Goal: Task Accomplishment & Management: Use online tool/utility

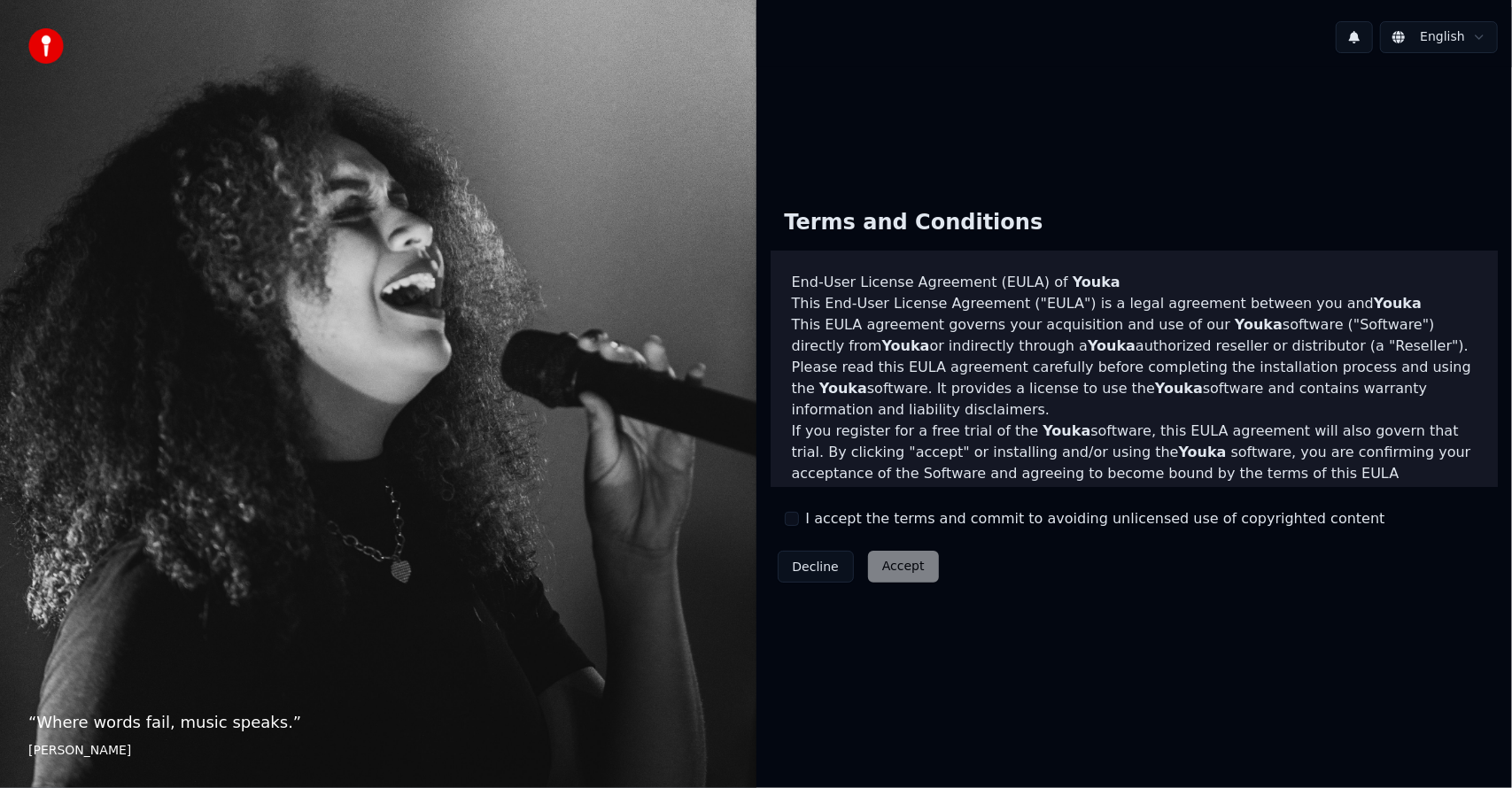
click at [794, 520] on button "I accept the terms and commit to avoiding unlicensed use of copyrighted content" at bounding box center [791, 518] width 14 height 14
click at [898, 569] on button "Accept" at bounding box center [903, 566] width 71 height 32
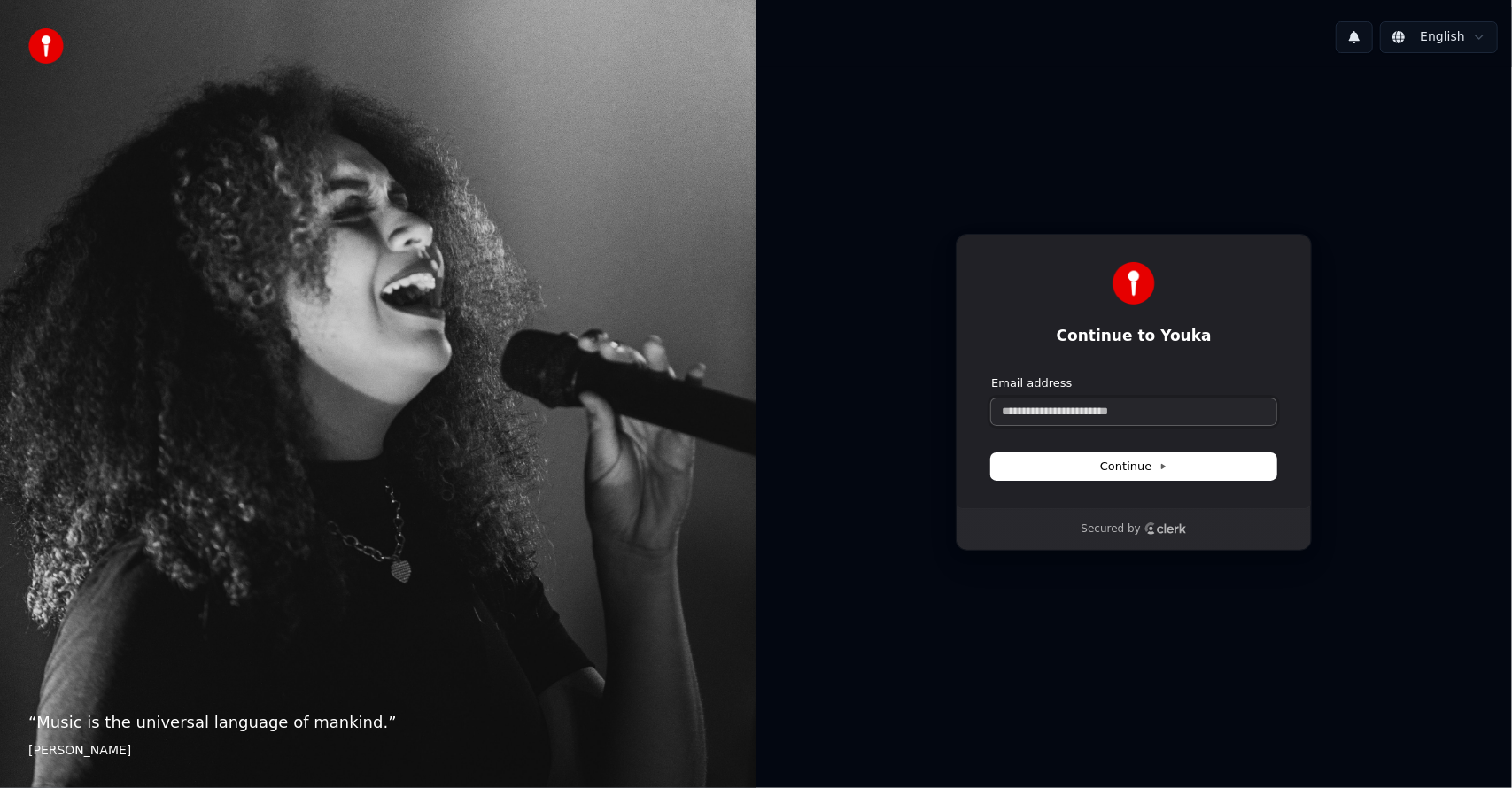
click at [1081, 415] on input "Email address" at bounding box center [1133, 412] width 285 height 27
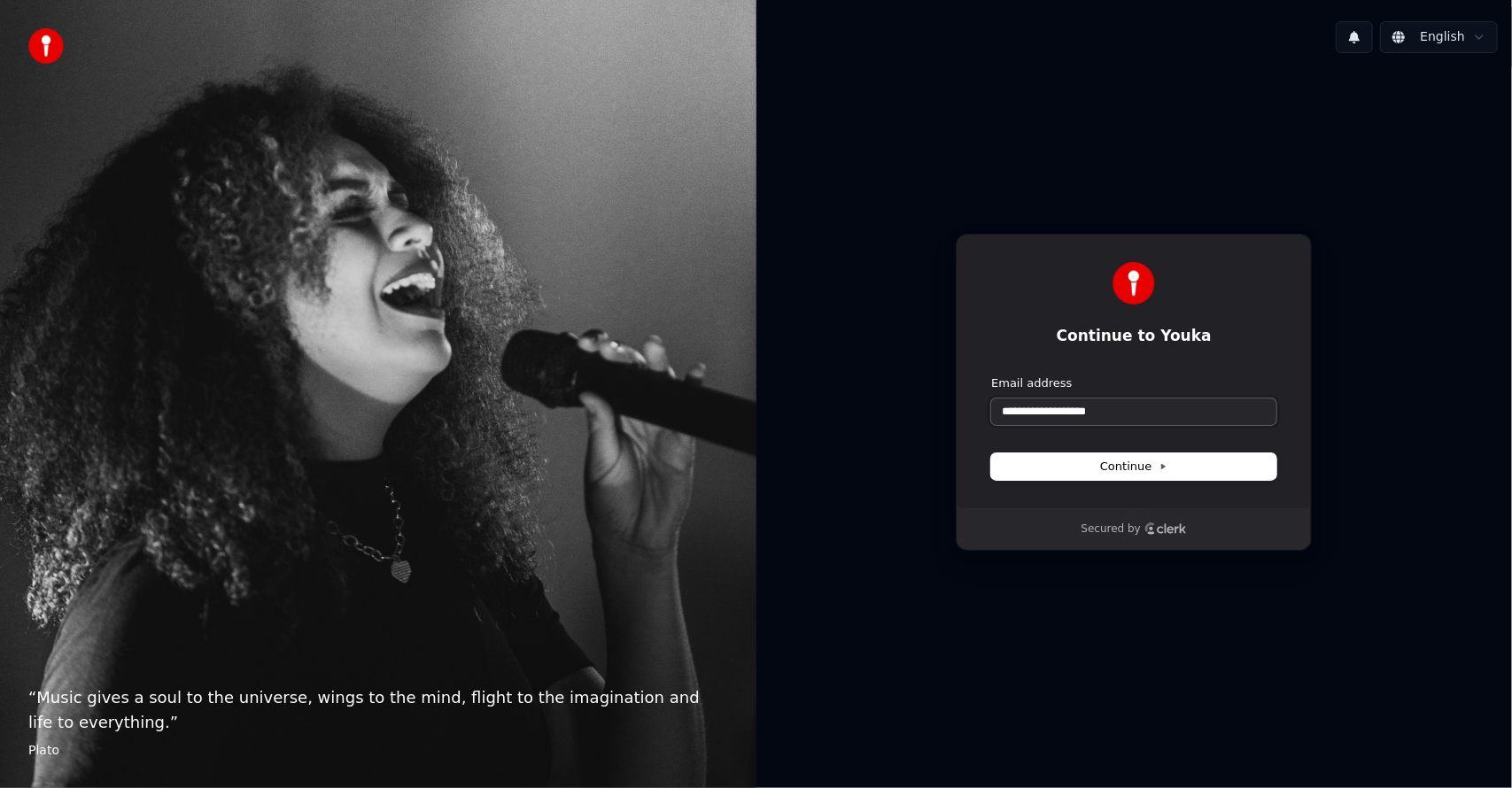
click at [991, 375] on button "submit" at bounding box center [991, 375] width 0 height 0
click at [1065, 411] on input "**********" at bounding box center [1133, 412] width 285 height 27
click at [991, 375] on button "submit" at bounding box center [991, 375] width 0 height 0
type input "**********"
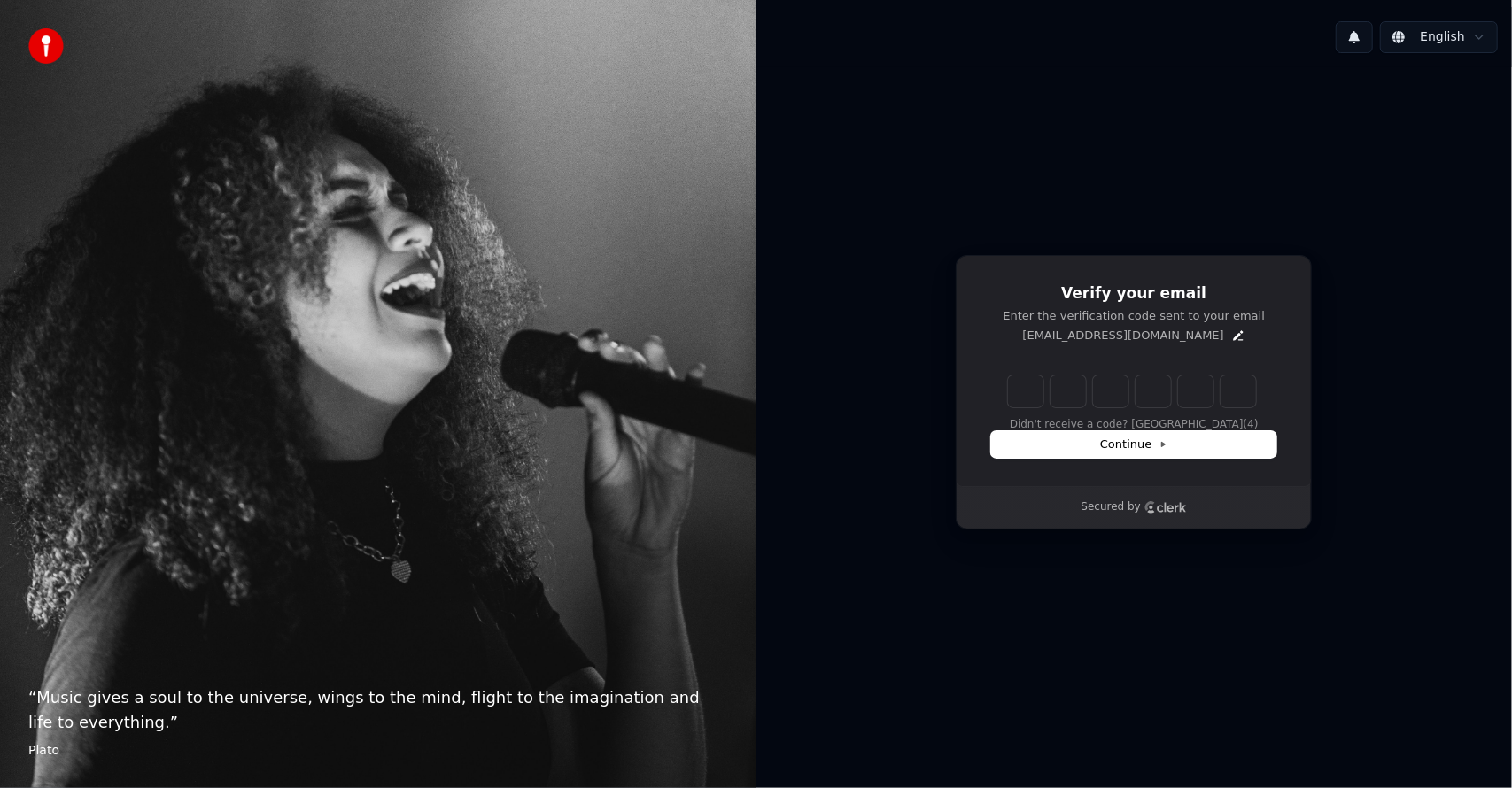
type input "*"
type input "**"
type input "*"
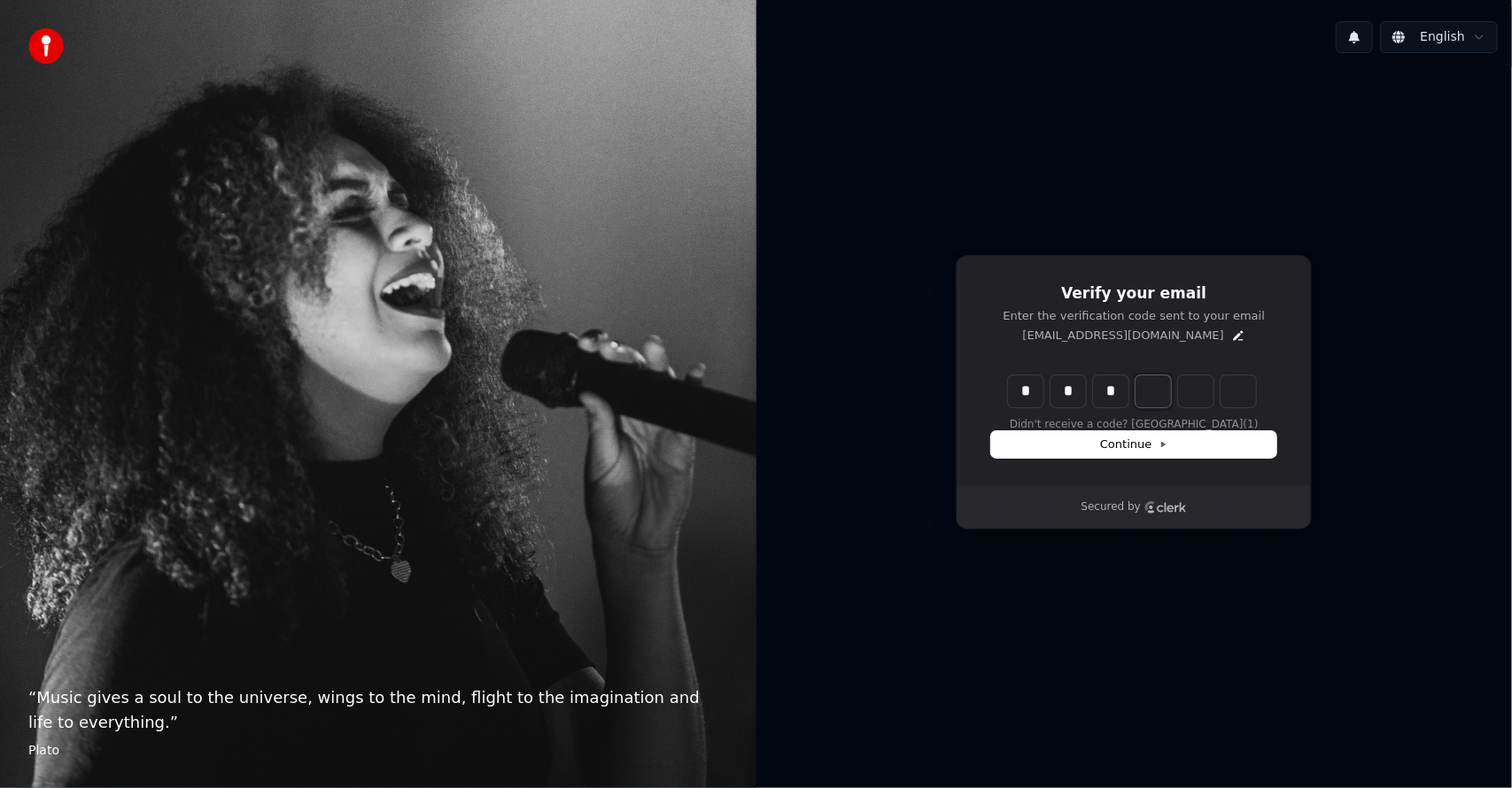
type input "***"
type input "*"
type input "****"
type input "*"
type input "******"
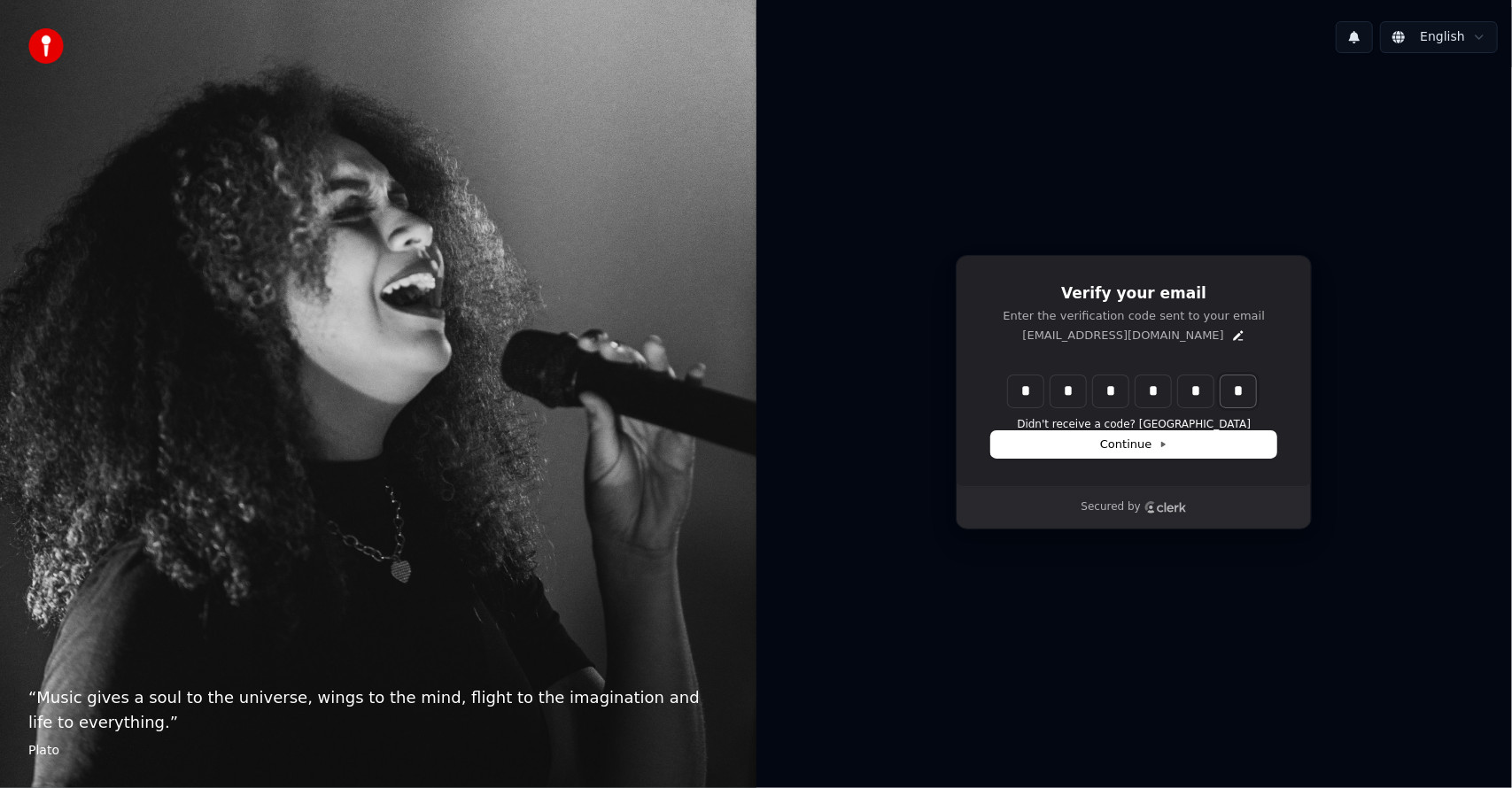
type input "*"
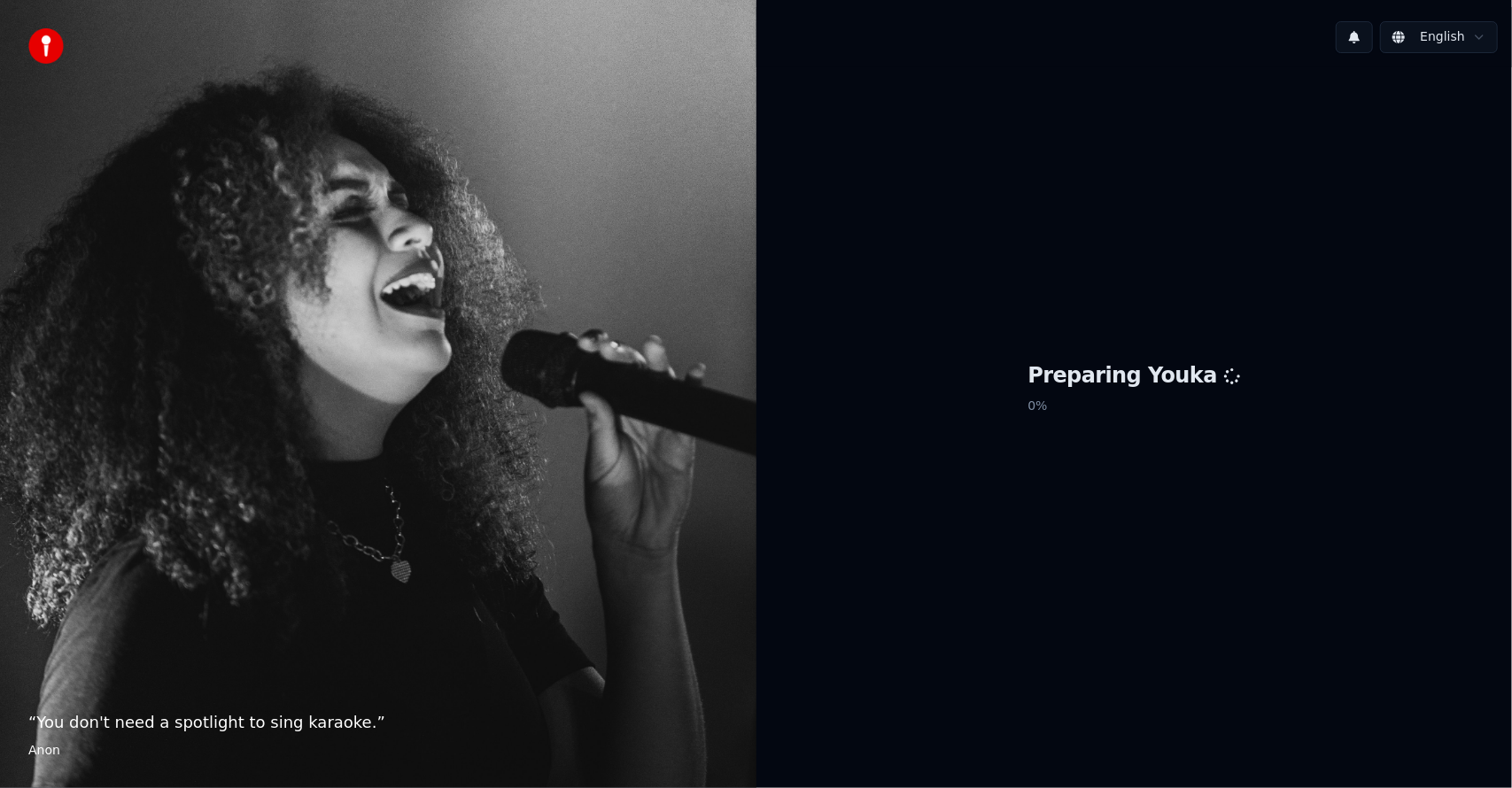
click at [1134, 410] on p "0 %" at bounding box center [1133, 406] width 212 height 32
drag, startPoint x: 1169, startPoint y: 397, endPoint x: 1197, endPoint y: 299, distance: 101.9
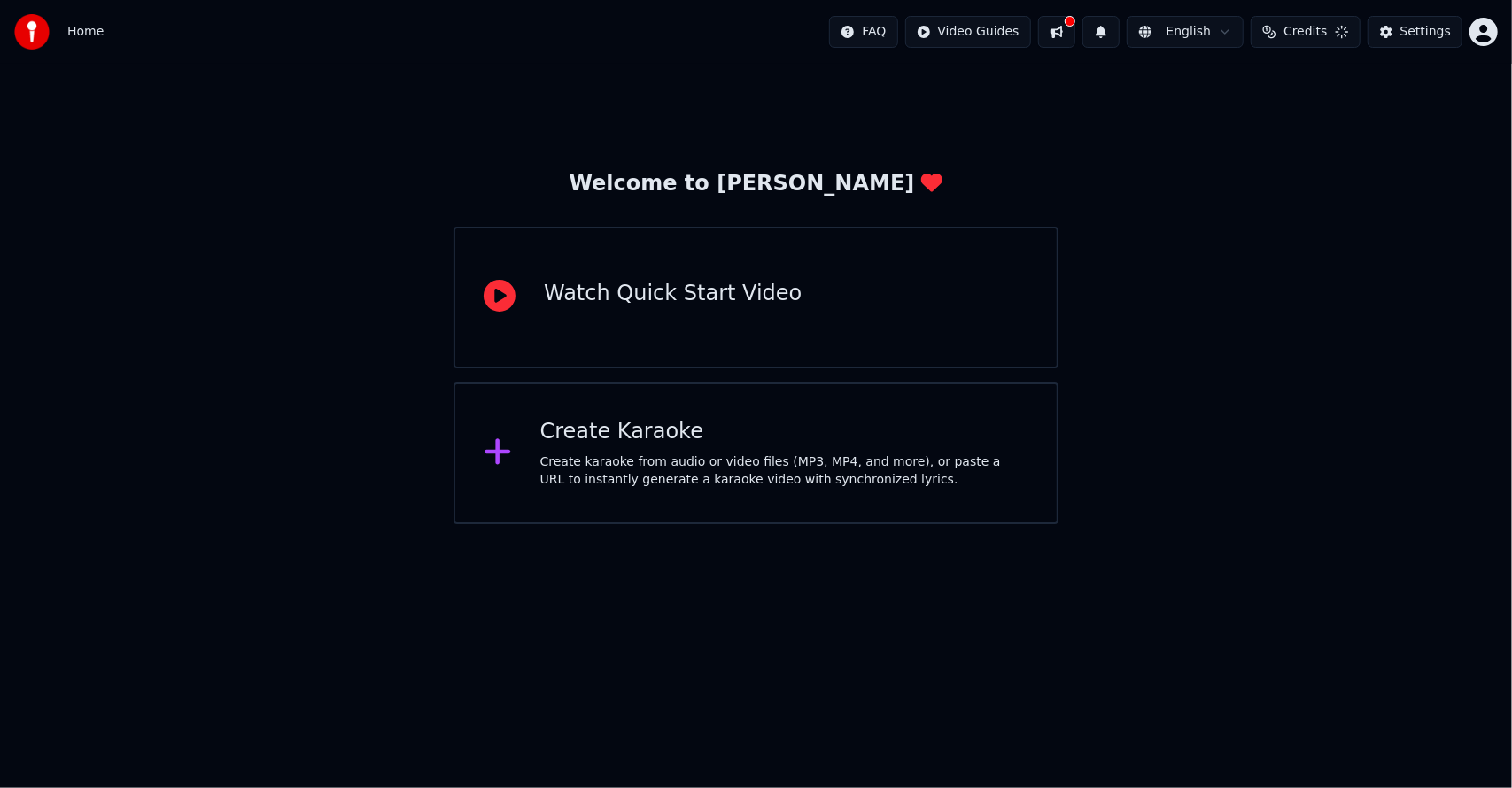
click at [705, 461] on div "Create karaoke from audio or video files (MP3, MP4, and more), or paste a URL t…" at bounding box center [784, 470] width 488 height 36
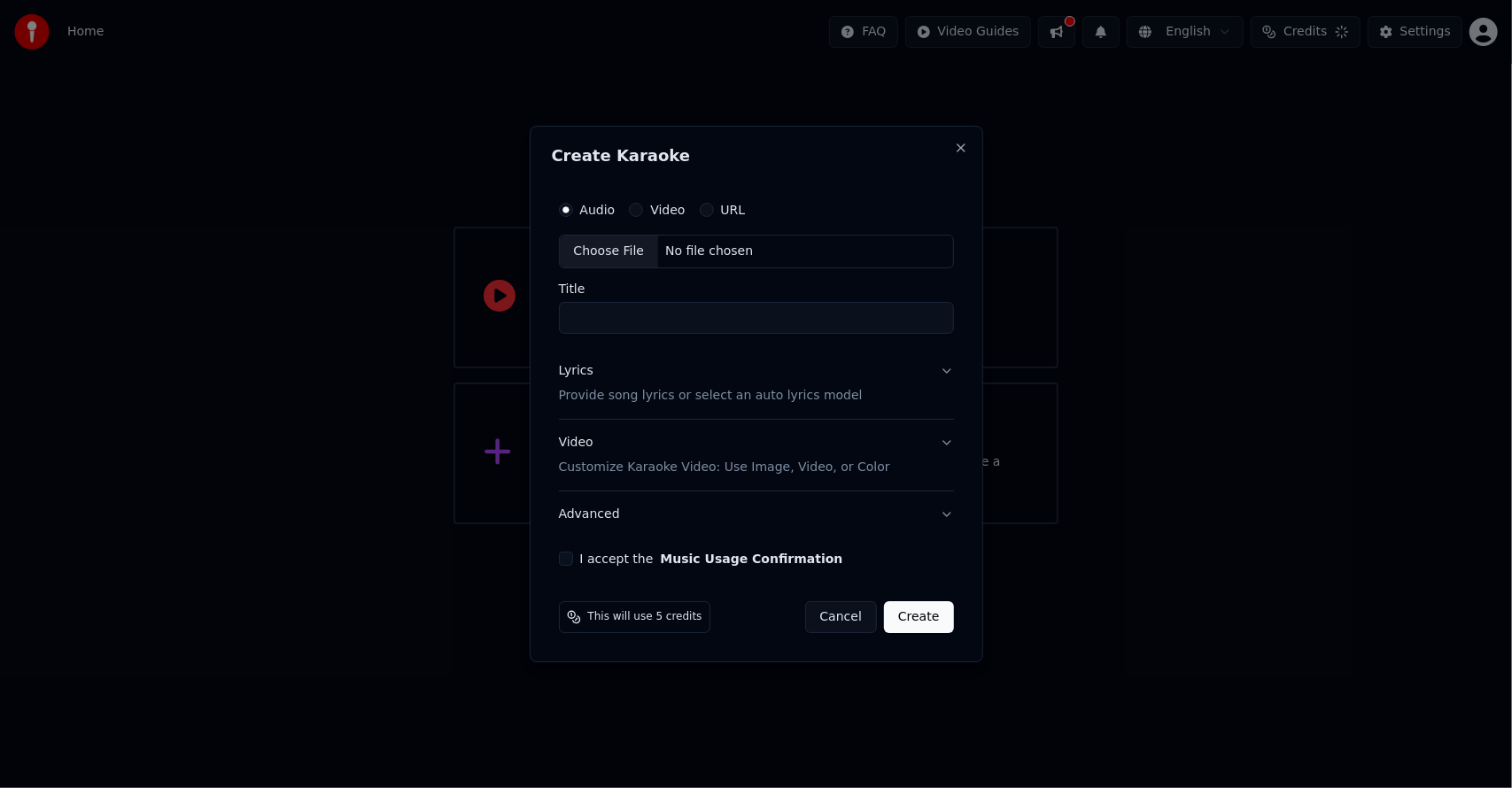
click at [645, 208] on div "Video" at bounding box center [657, 209] width 56 height 14
click at [640, 205] on div "Video" at bounding box center [657, 209] width 56 height 14
click at [950, 150] on h2 "Create Karaoke" at bounding box center [756, 155] width 409 height 16
click at [955, 150] on button "Close" at bounding box center [961, 148] width 14 height 14
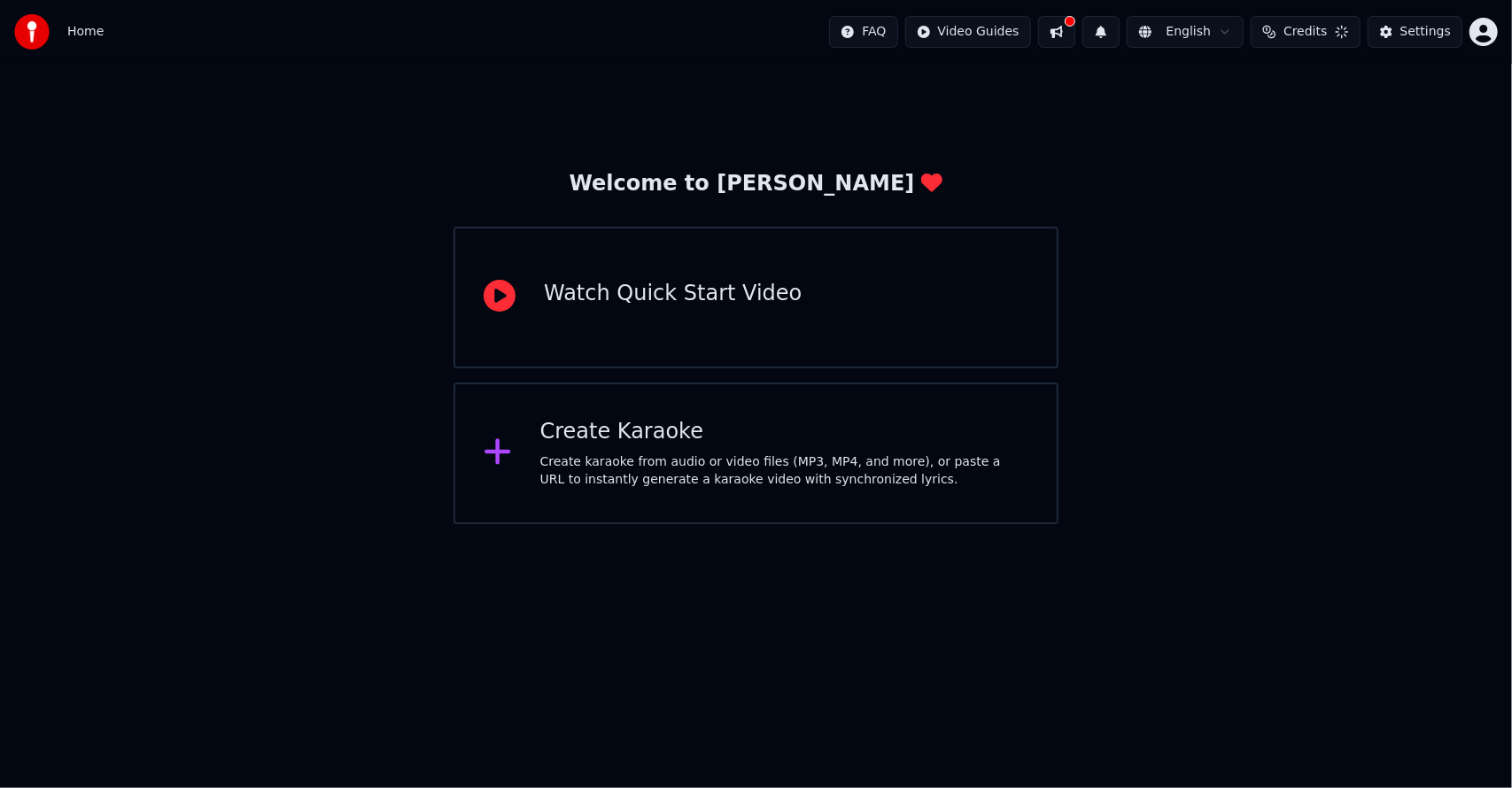
click at [707, 473] on div "Create karaoke from audio or video files (MP3, MP4, and more), or paste a URL t…" at bounding box center [784, 470] width 488 height 36
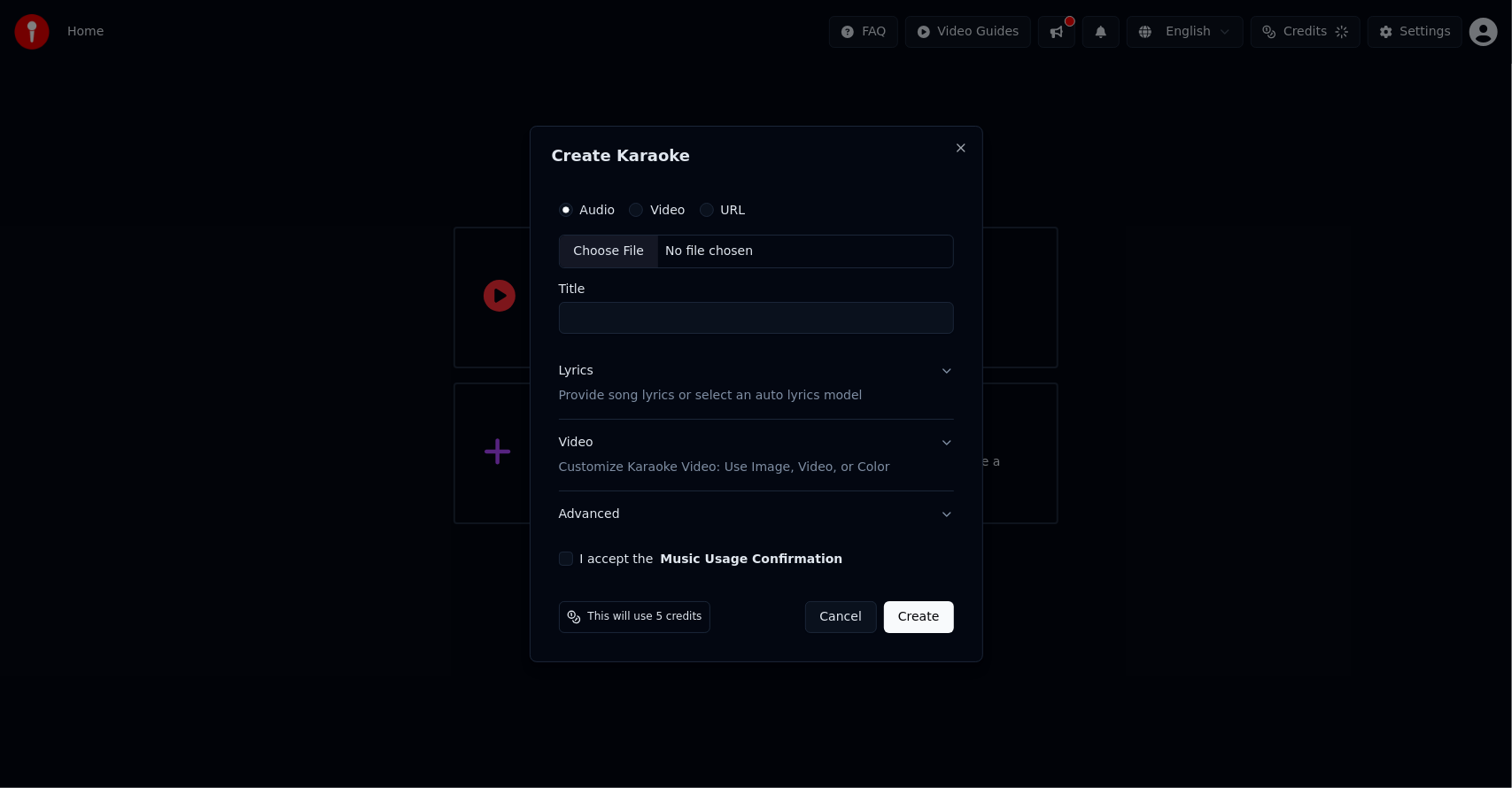
click at [639, 203] on div "Video" at bounding box center [657, 209] width 56 height 14
click at [636, 211] on button "Video" at bounding box center [636, 209] width 14 height 14
click at [704, 202] on div "Audio Video URL" at bounding box center [756, 209] width 395 height 36
click at [700, 211] on button "URL" at bounding box center [707, 209] width 14 height 14
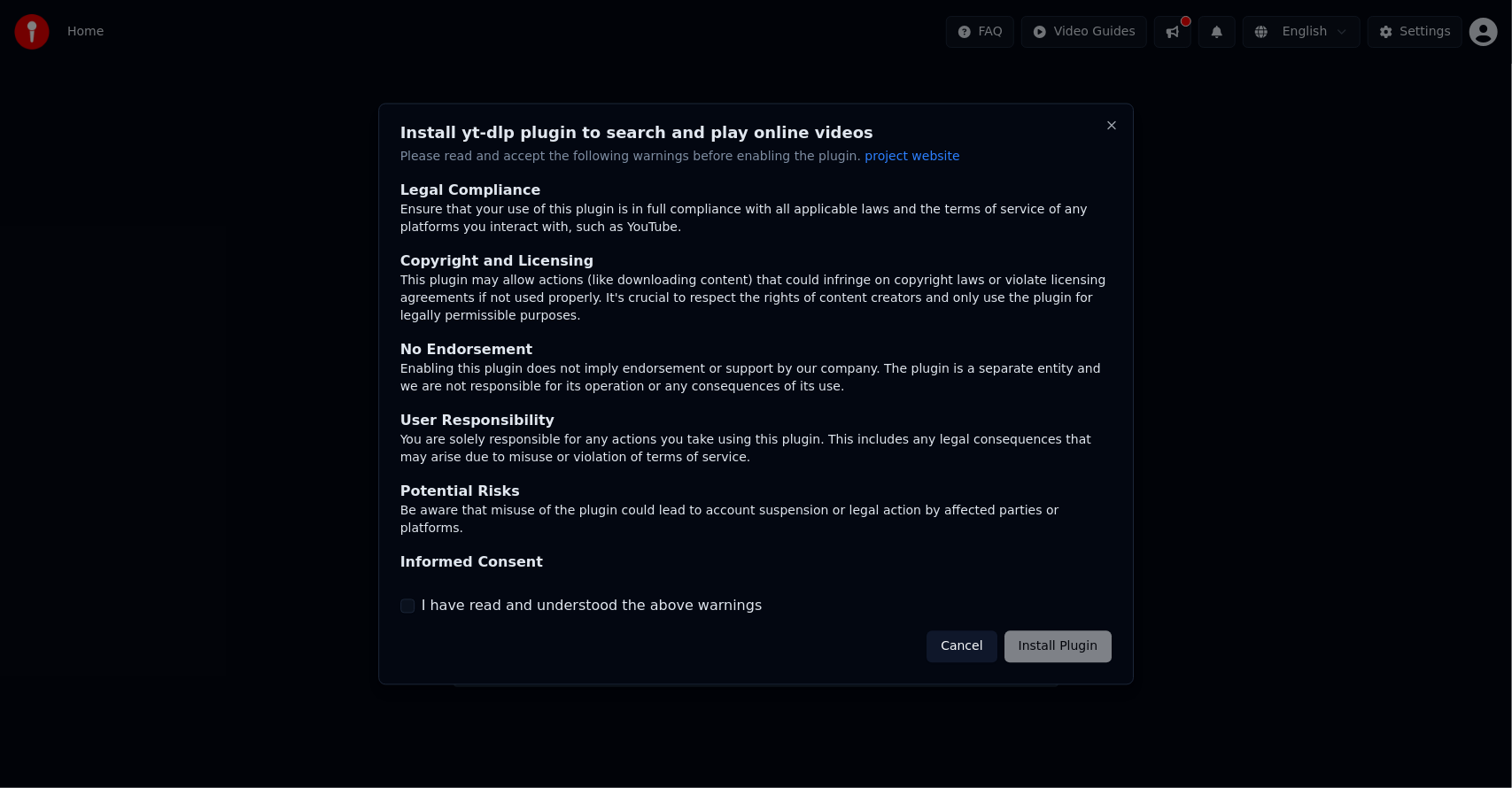
click at [1059, 646] on div "Cancel Install Plugin" at bounding box center [1019, 646] width 185 height 32
click at [962, 649] on button "Cancel" at bounding box center [961, 646] width 70 height 32
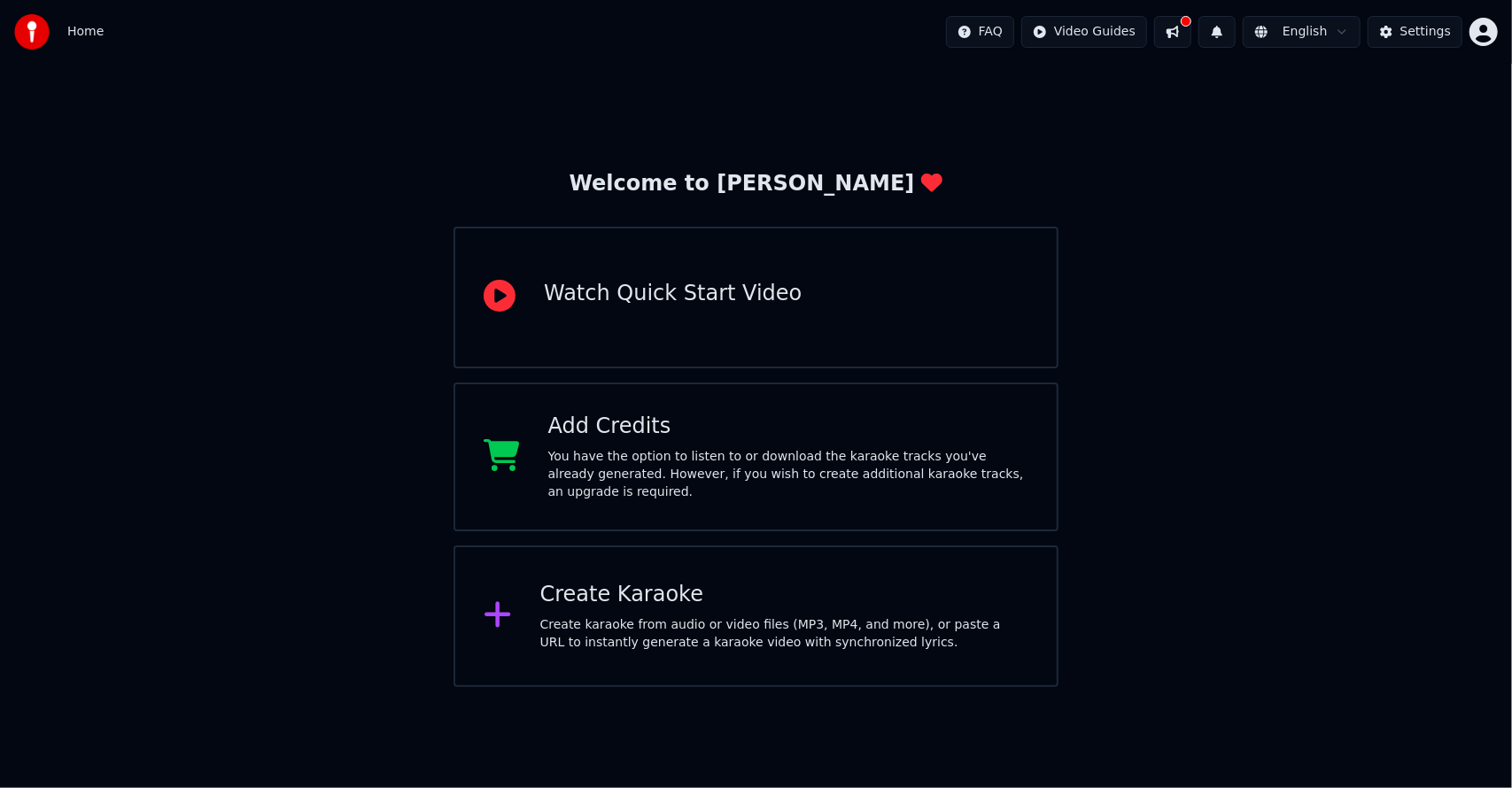
click at [657, 616] on div "Create karaoke from audio or video files (MP3, MP4, and more), or paste a URL t…" at bounding box center [784, 633] width 488 height 36
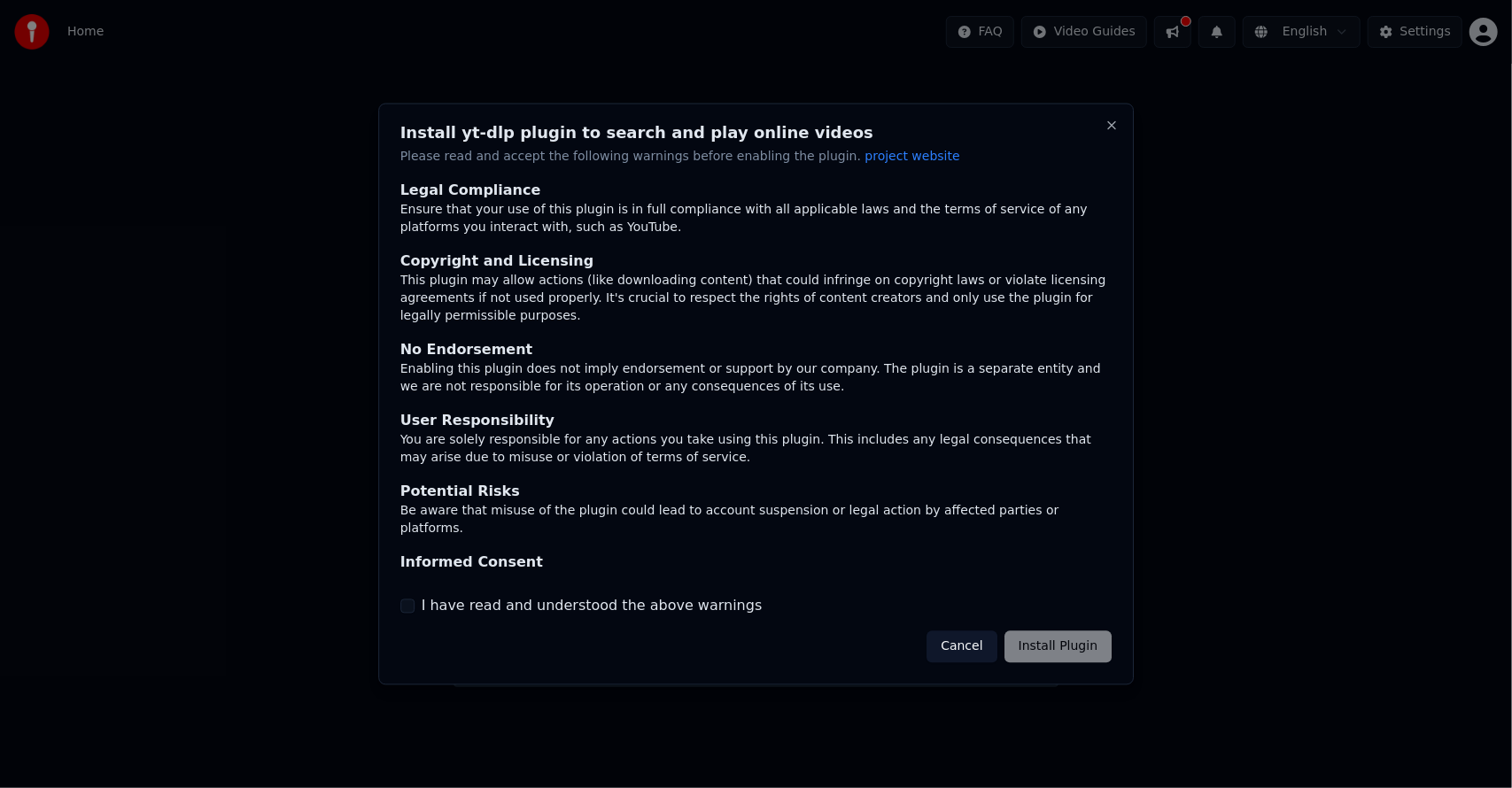
click at [1054, 650] on div "Cancel Install Plugin" at bounding box center [1019, 646] width 185 height 32
click at [411, 612] on div "I have read and understood the above warnings" at bounding box center [756, 606] width 712 height 21
click at [404, 598] on div "I have read and understood the above warnings" at bounding box center [756, 606] width 712 height 21
click at [410, 606] on button "I have read and understood the above warnings" at bounding box center [407, 606] width 14 height 14
click at [1045, 646] on button "Install Plugin" at bounding box center [1058, 646] width 108 height 32
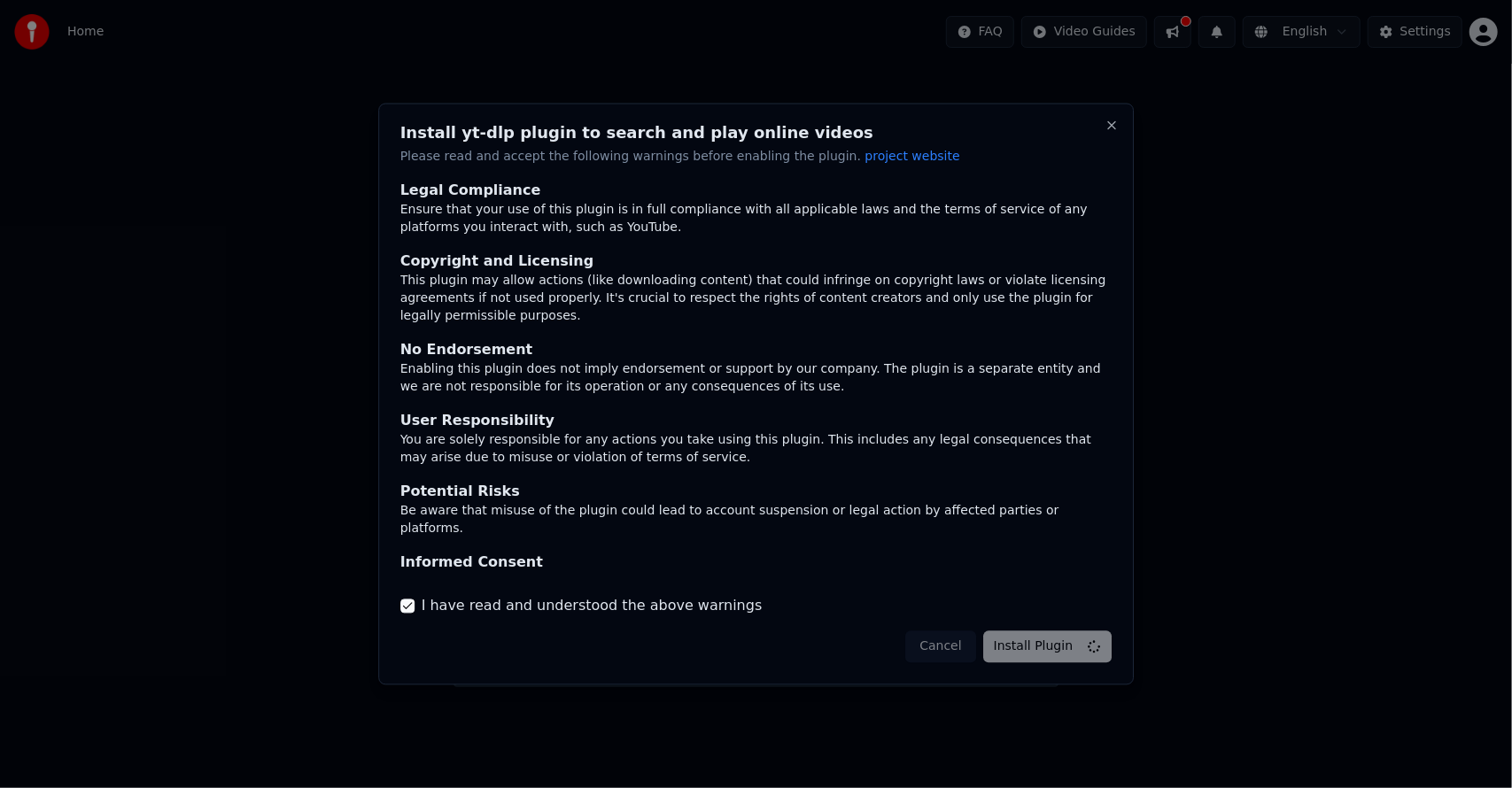
click at [1194, 14] on div at bounding box center [756, 394] width 1512 height 788
click at [1113, 128] on button "Close" at bounding box center [1111, 126] width 14 height 14
click at [859, 431] on div "You are solely responsible for any actions you take using this plugin. This inc…" at bounding box center [756, 448] width 712 height 36
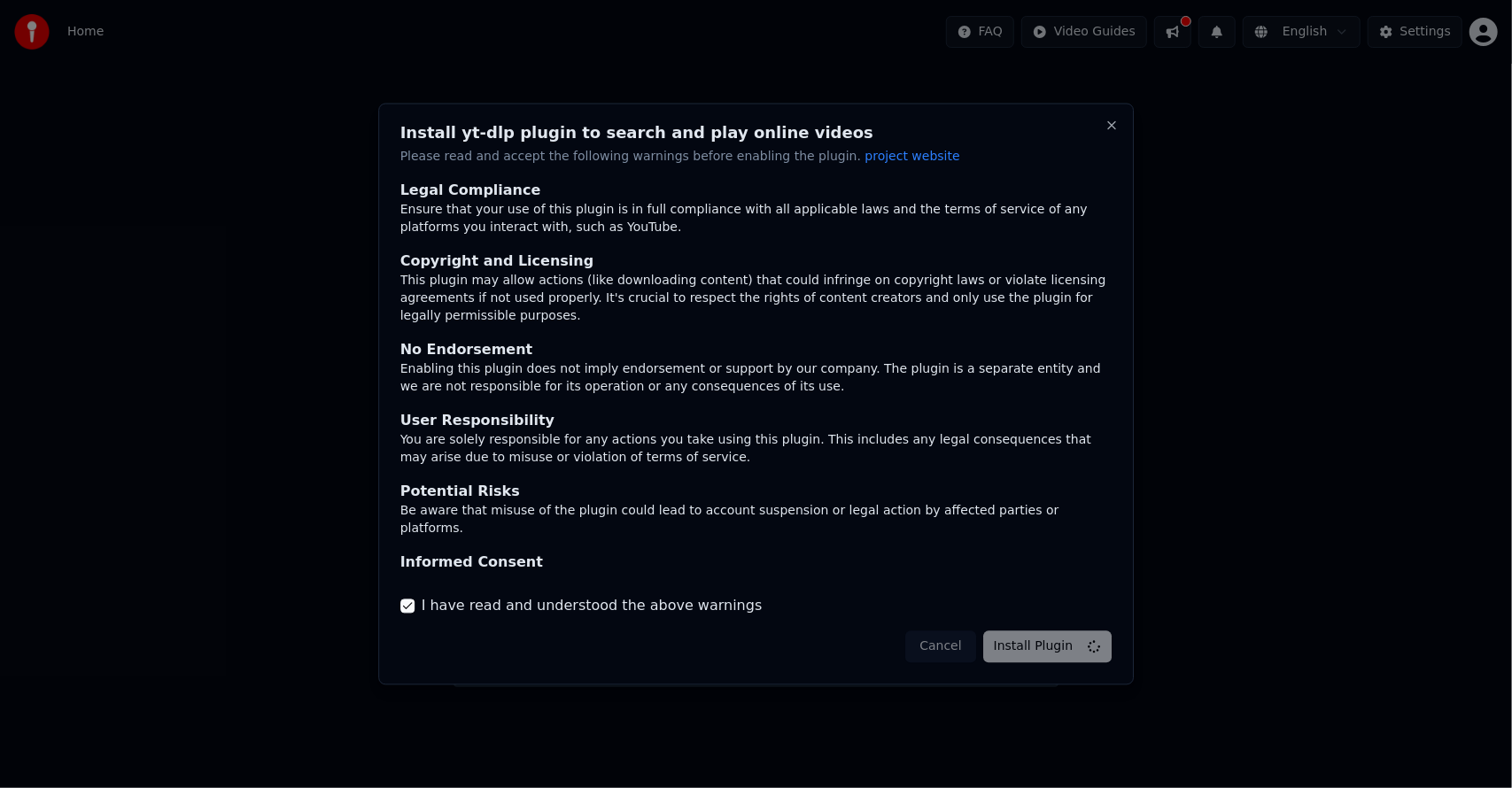
drag, startPoint x: 861, startPoint y: 413, endPoint x: 866, endPoint y: 375, distance: 38.3
click at [863, 410] on div "User Responsibility You are solely responsible for any actions you take using t…" at bounding box center [756, 438] width 712 height 57
drag, startPoint x: 854, startPoint y: 322, endPoint x: 852, endPoint y: 312, distance: 10.2
click at [854, 321] on div "Legal Compliance Ensure that your use of this plugin is in full compliance with…" at bounding box center [756, 376] width 712 height 394
click at [865, 156] on span "project website" at bounding box center [912, 156] width 95 height 14
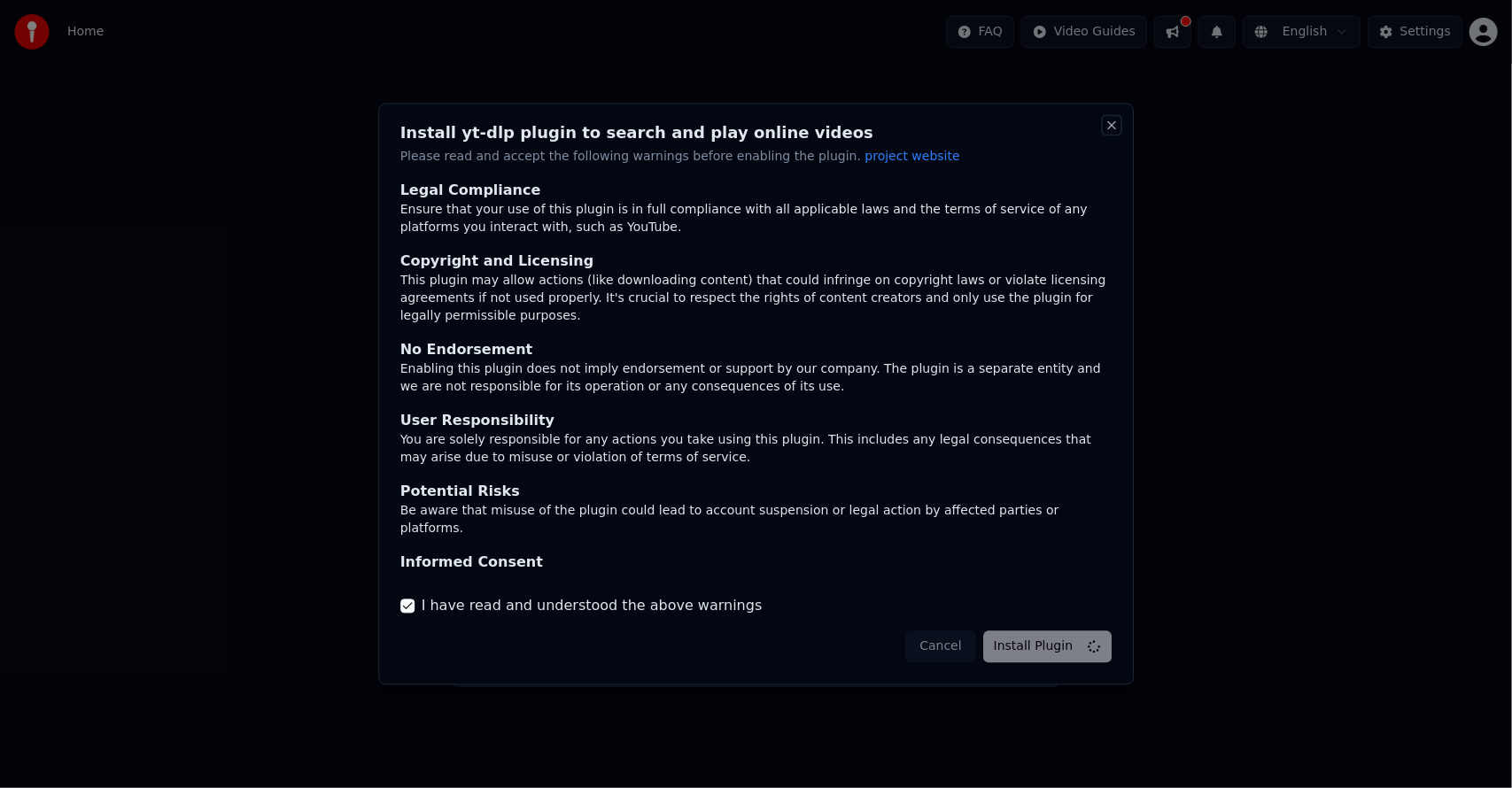
click at [1110, 126] on button "Close" at bounding box center [1111, 126] width 14 height 14
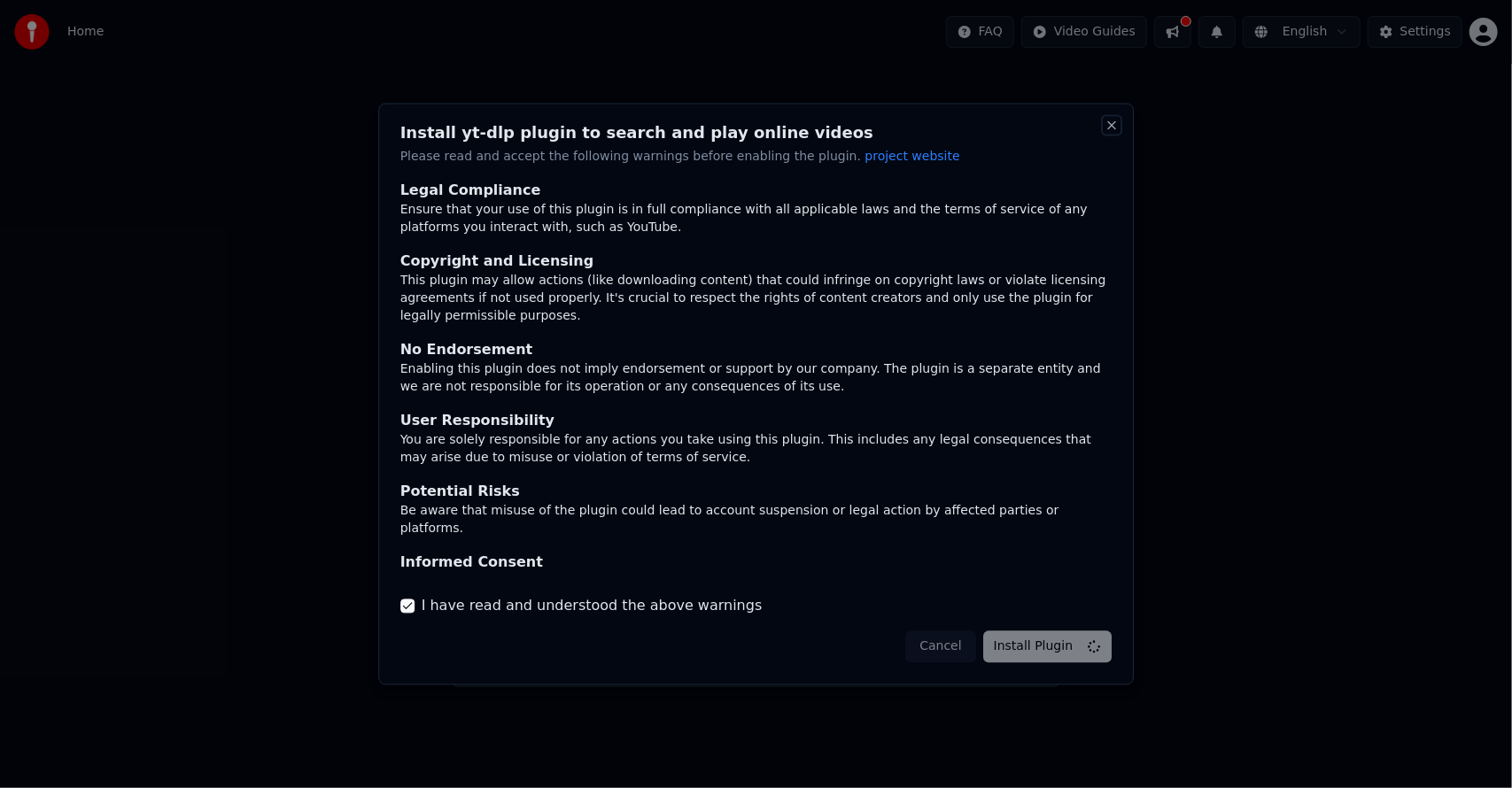
click at [1110, 126] on button "Close" at bounding box center [1111, 126] width 14 height 14
click at [1110, 128] on button "Close" at bounding box center [1111, 126] width 14 height 14
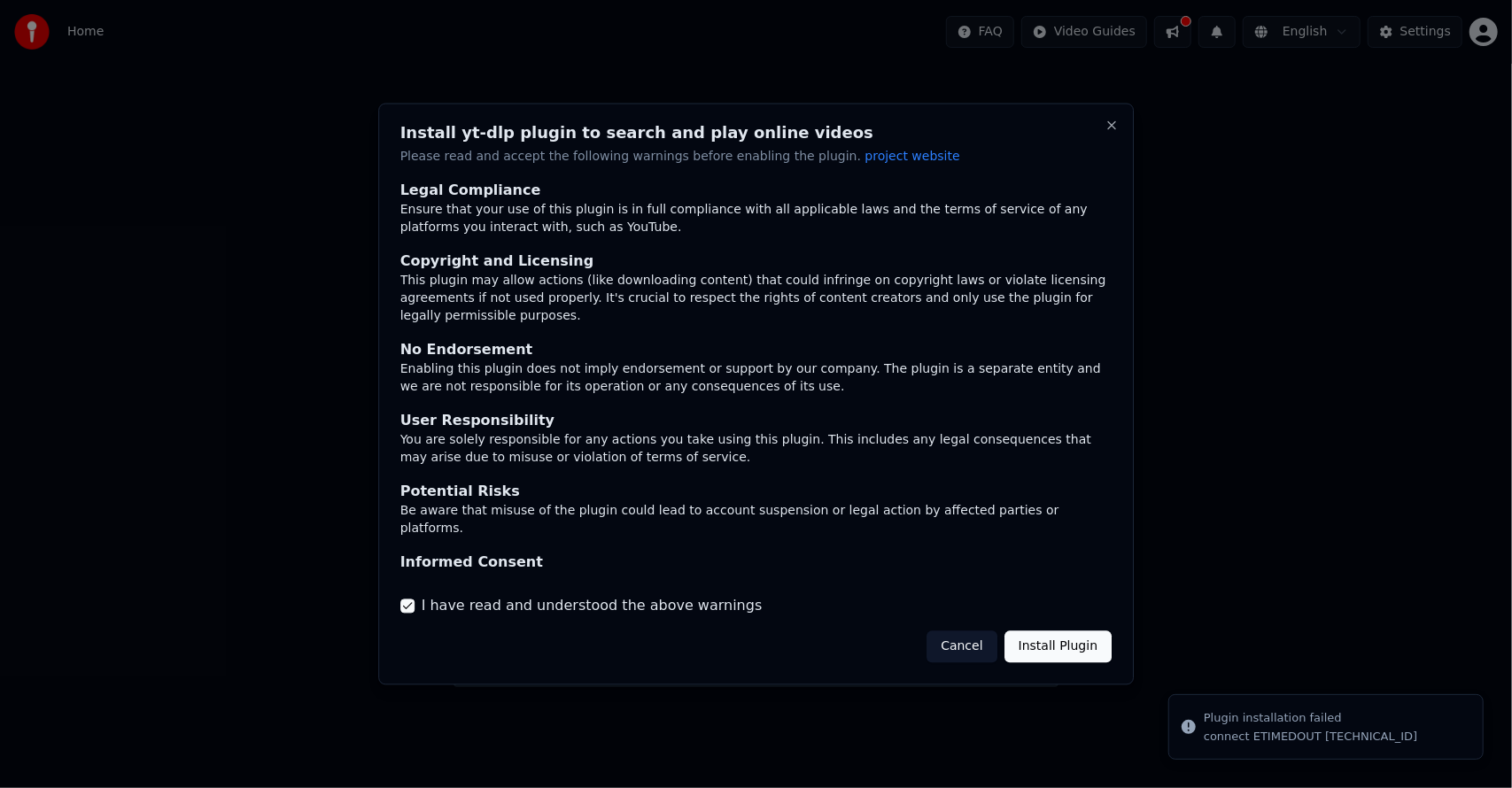
click at [946, 639] on button "Cancel" at bounding box center [961, 646] width 70 height 32
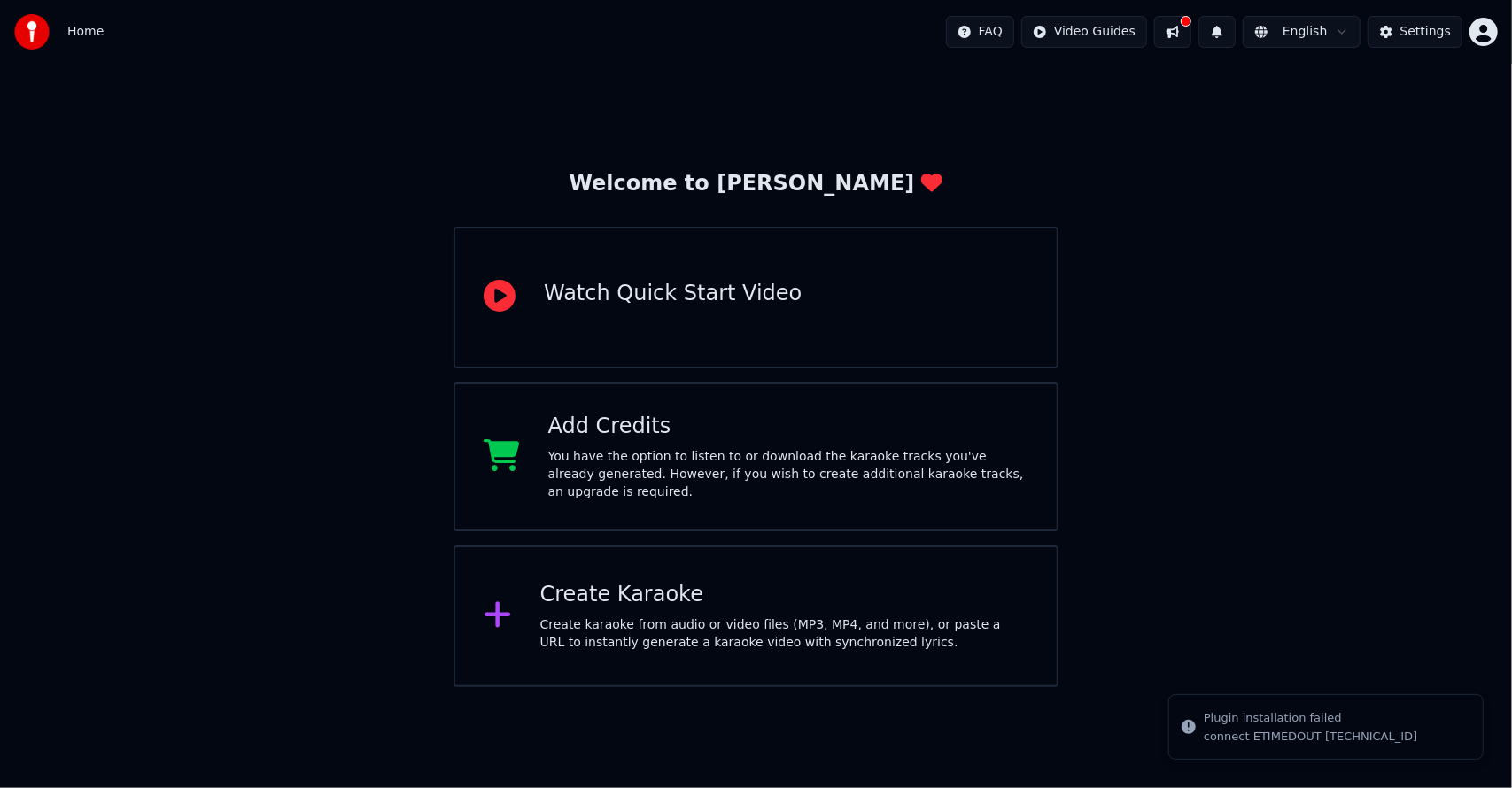
click at [700, 565] on div "Create Karaoke Create karaoke from audio or video files (MP3, MP4, and more), o…" at bounding box center [756, 616] width 605 height 142
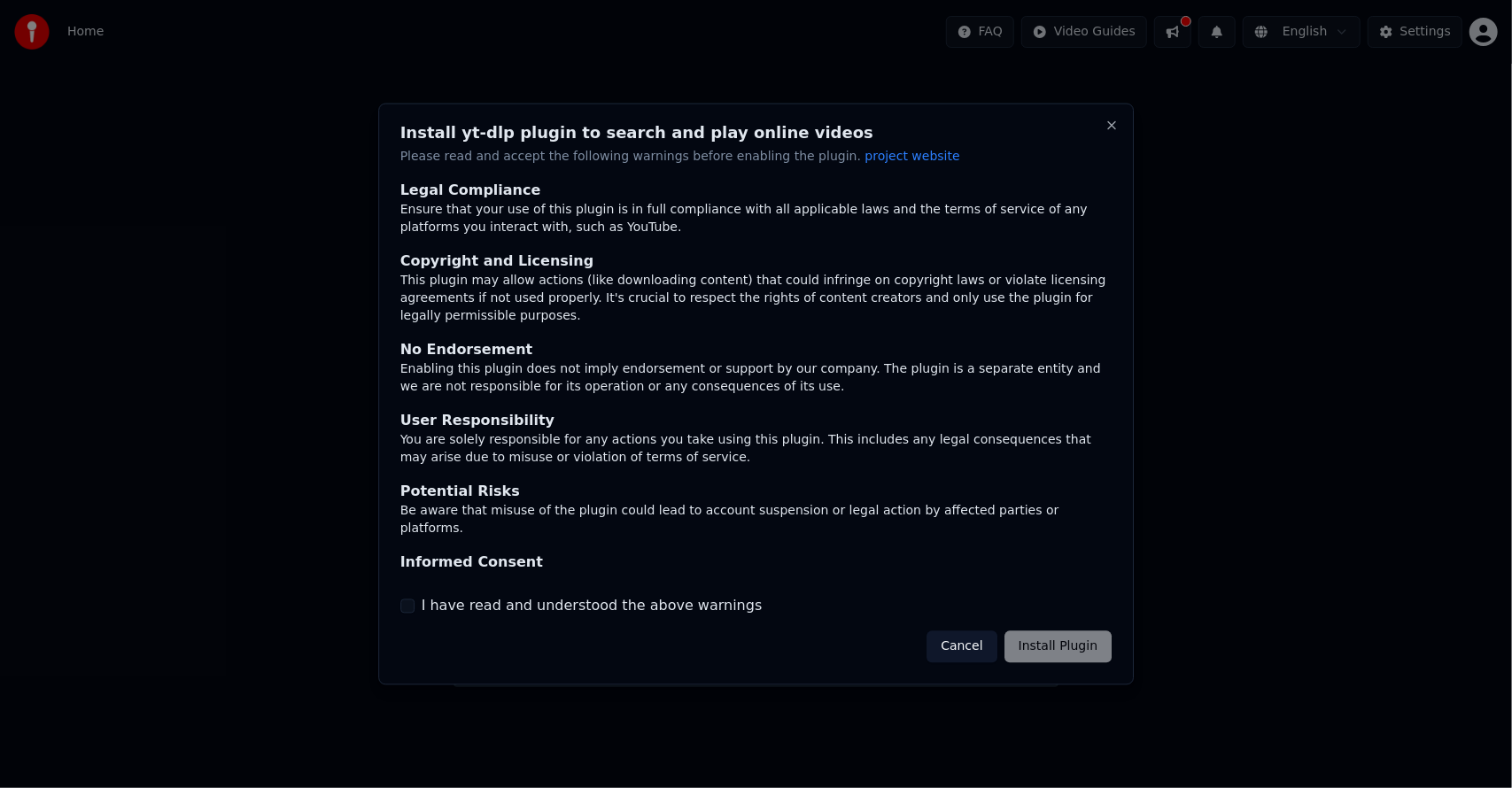
click at [973, 648] on button "Cancel" at bounding box center [961, 646] width 70 height 32
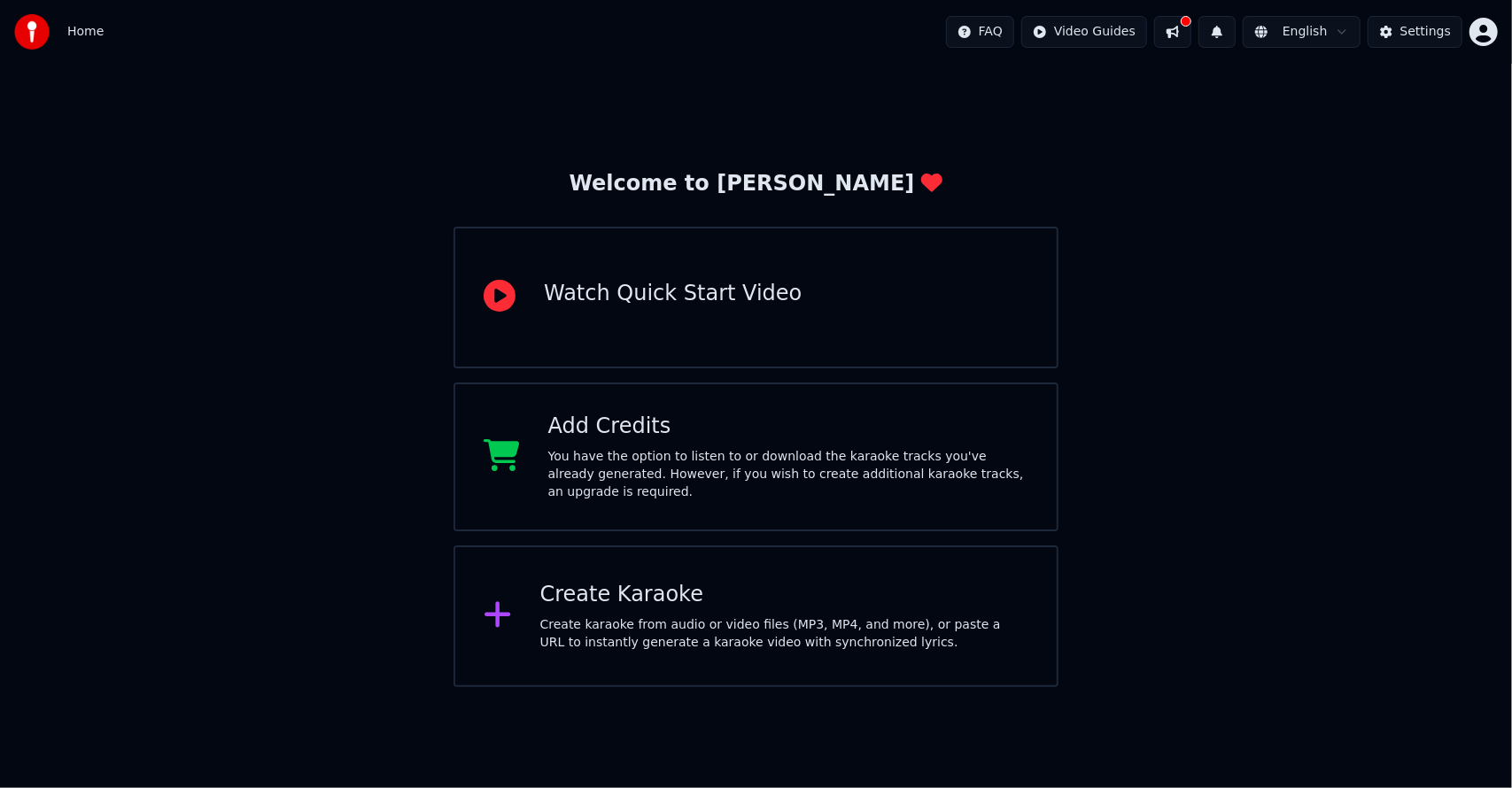
click at [752, 334] on div "Watch Quick Start Video" at bounding box center [756, 298] width 605 height 142
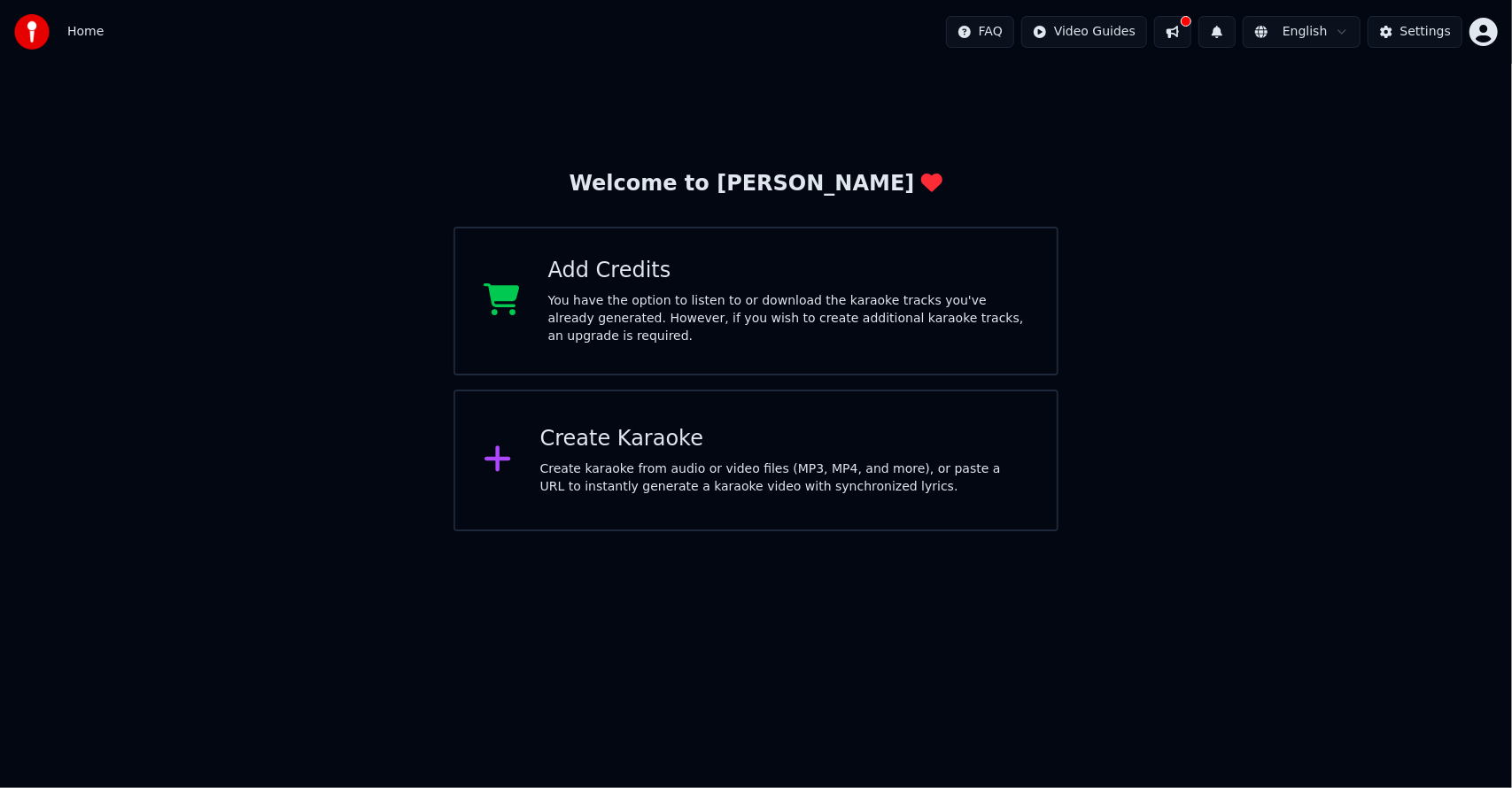
click at [679, 509] on div "Create Karaoke Create karaoke from audio or video files (MP3, MP4, and more), o…" at bounding box center [756, 461] width 605 height 142
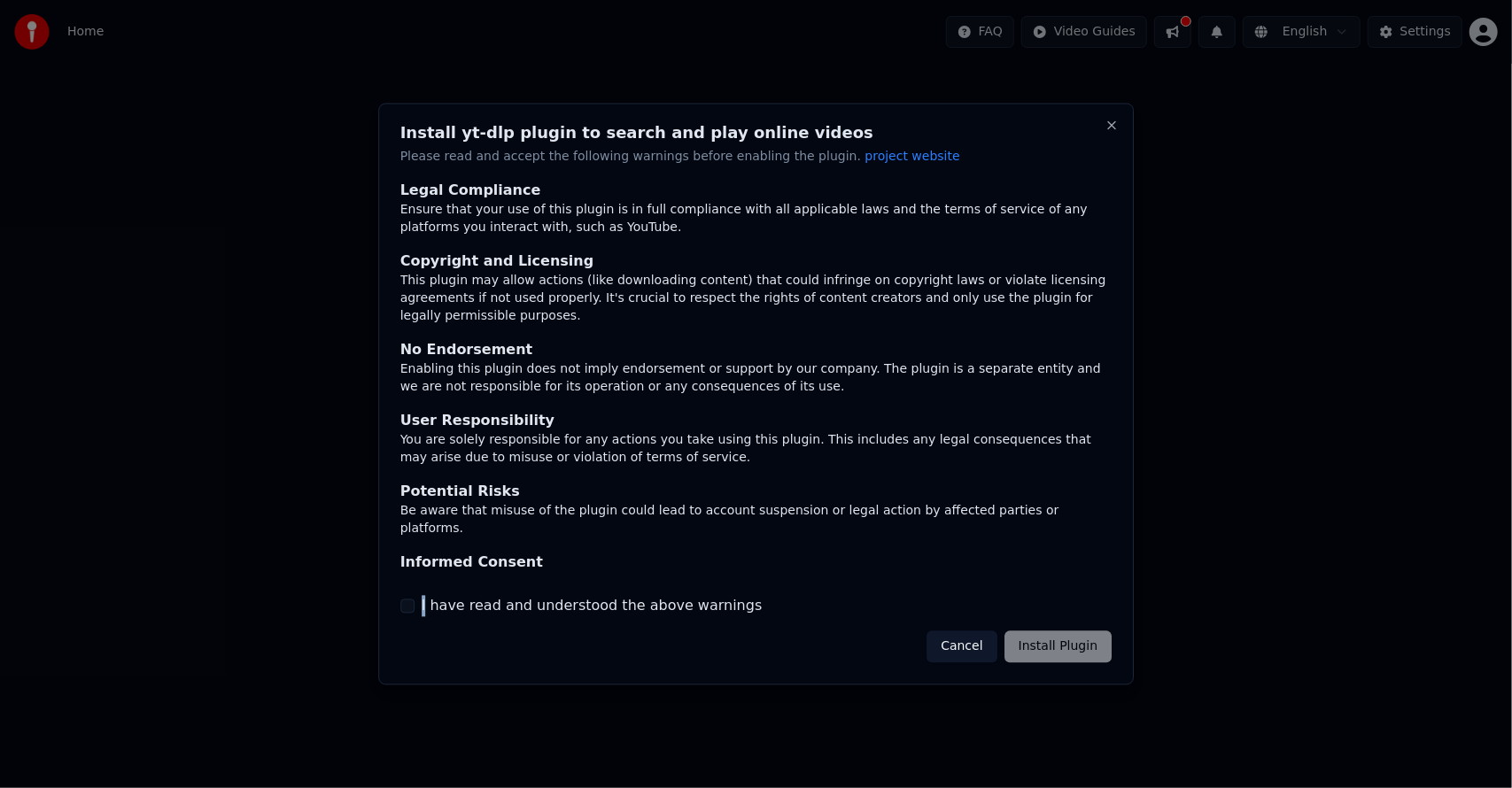
click at [421, 601] on label "I have read and understood the above warnings" at bounding box center [591, 606] width 341 height 21
click at [403, 604] on button "I have read and understood the above warnings" at bounding box center [407, 606] width 14 height 14
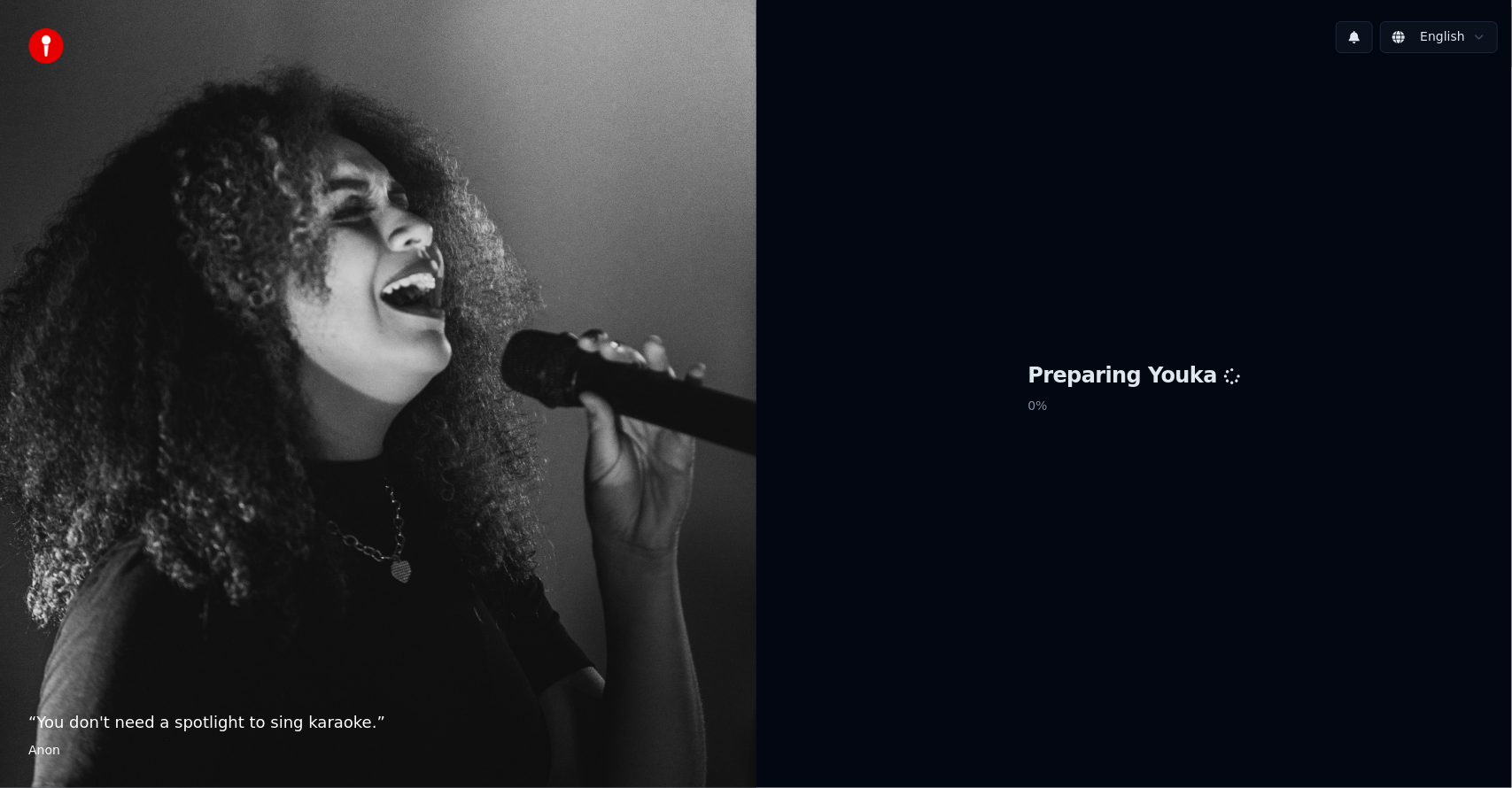
click at [1417, 42] on html "“ You don't need a spotlight to sing karaoke. ” Anon English Preparing Youka 0 %" at bounding box center [756, 394] width 1512 height 788
click at [1415, 32] on html "“ You don't need a spotlight to sing karaoke. ” Anon English Preparing Youka 0 …" at bounding box center [756, 394] width 1512 height 788
click at [1415, 34] on html "“ You don't need a spotlight to sing karaoke. ” Anon English Preparing Youka 0 …" at bounding box center [756, 394] width 1512 height 788
click at [1433, 35] on html "“ Where words fail, music speaks. ” [PERSON_NAME] English Preparing Youka 0 % E…" at bounding box center [756, 394] width 1512 height 788
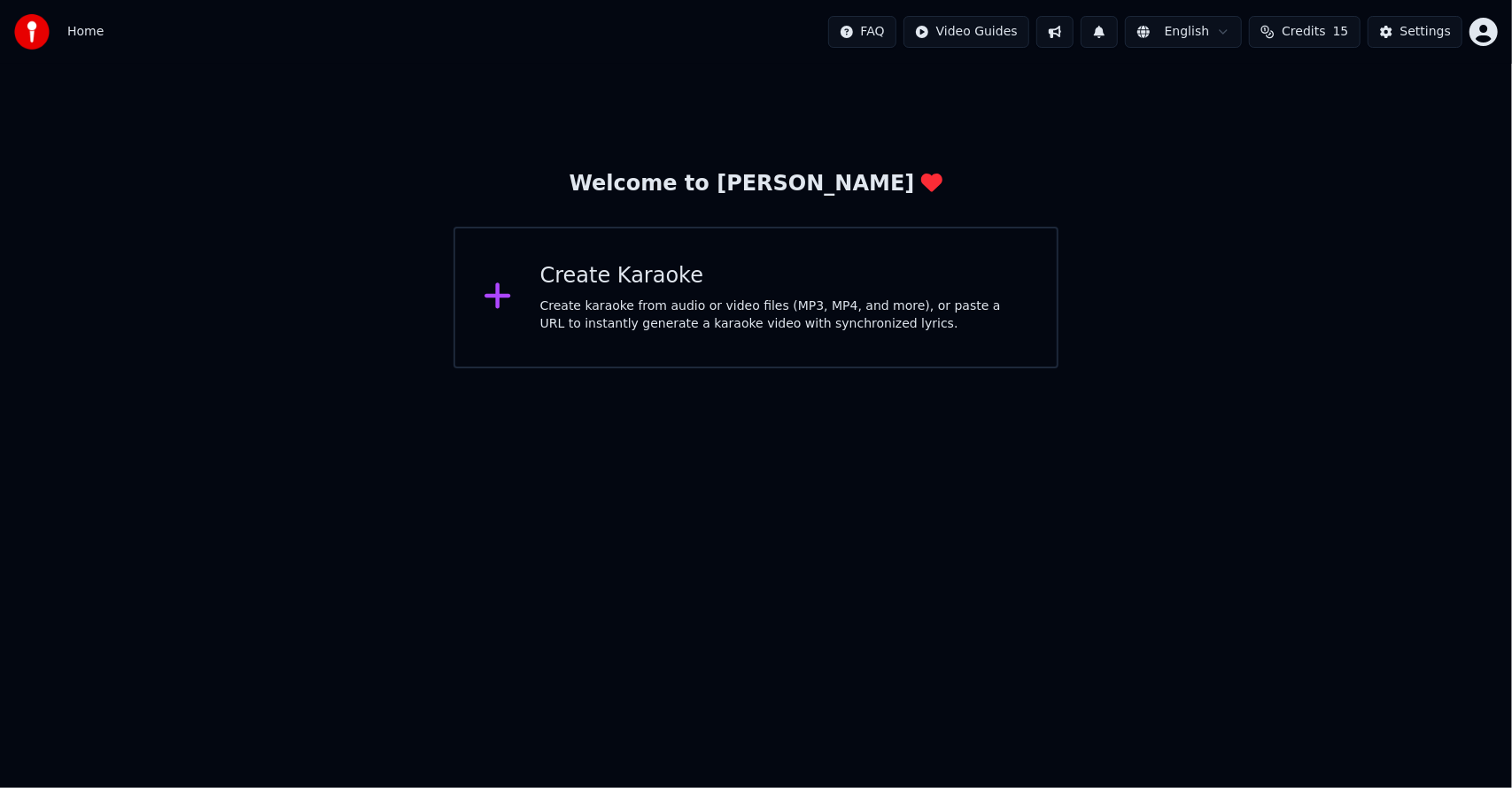
click at [556, 270] on div "Create Karaoke" at bounding box center [784, 276] width 488 height 29
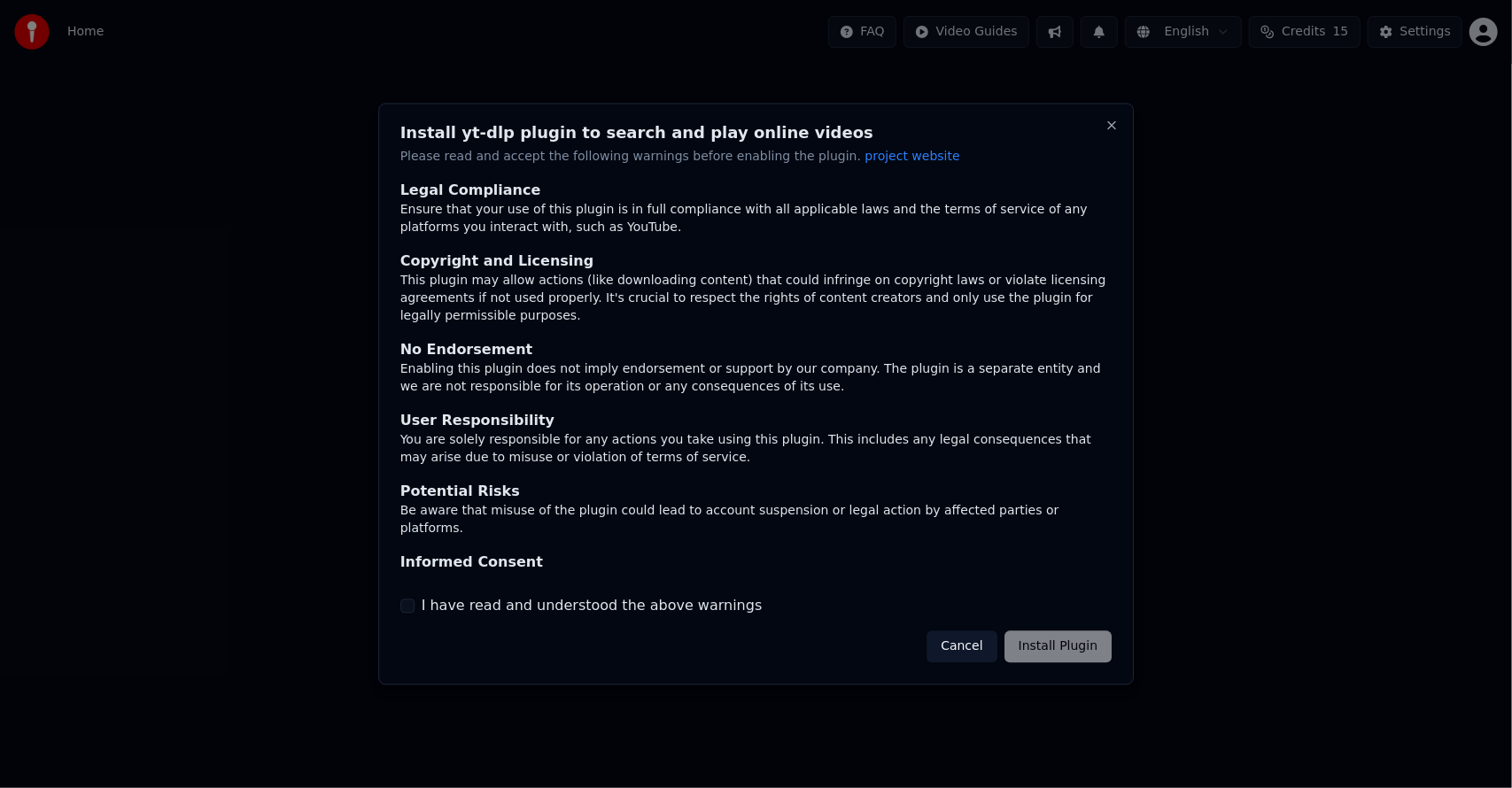
click at [411, 600] on button "I have read and understood the above warnings" at bounding box center [407, 606] width 14 height 14
click at [964, 643] on button "Cancel" at bounding box center [961, 646] width 70 height 32
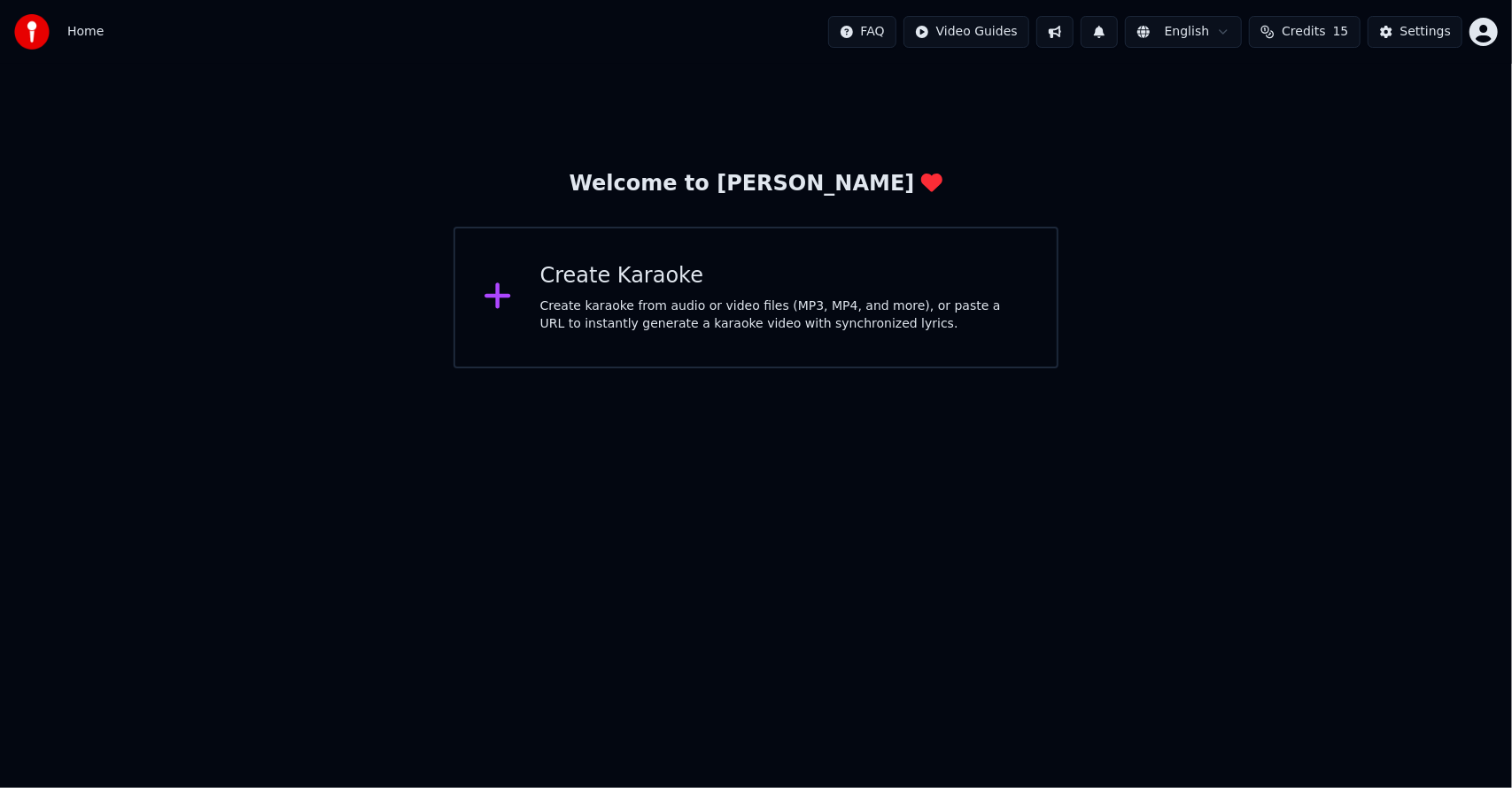
click at [1304, 30] on span "Credits" at bounding box center [1303, 32] width 43 height 17
drag, startPoint x: 854, startPoint y: 88, endPoint x: 1234, endPoint y: 42, distance: 382.8
click at [920, 88] on div "Welcome to Youka Create Karaoke Create karaoke from audio or video files (MP3, …" at bounding box center [756, 215] width 1512 height 304
click at [1478, 27] on html "Home FAQ Video Guides English Credits 15 Settings Welcome to Youka Create Karao…" at bounding box center [756, 184] width 1512 height 369
click at [1477, 29] on html "Home FAQ Video Guides English Credits 15 Settings Welcome to Youka Create Karao…" at bounding box center [756, 184] width 1512 height 369
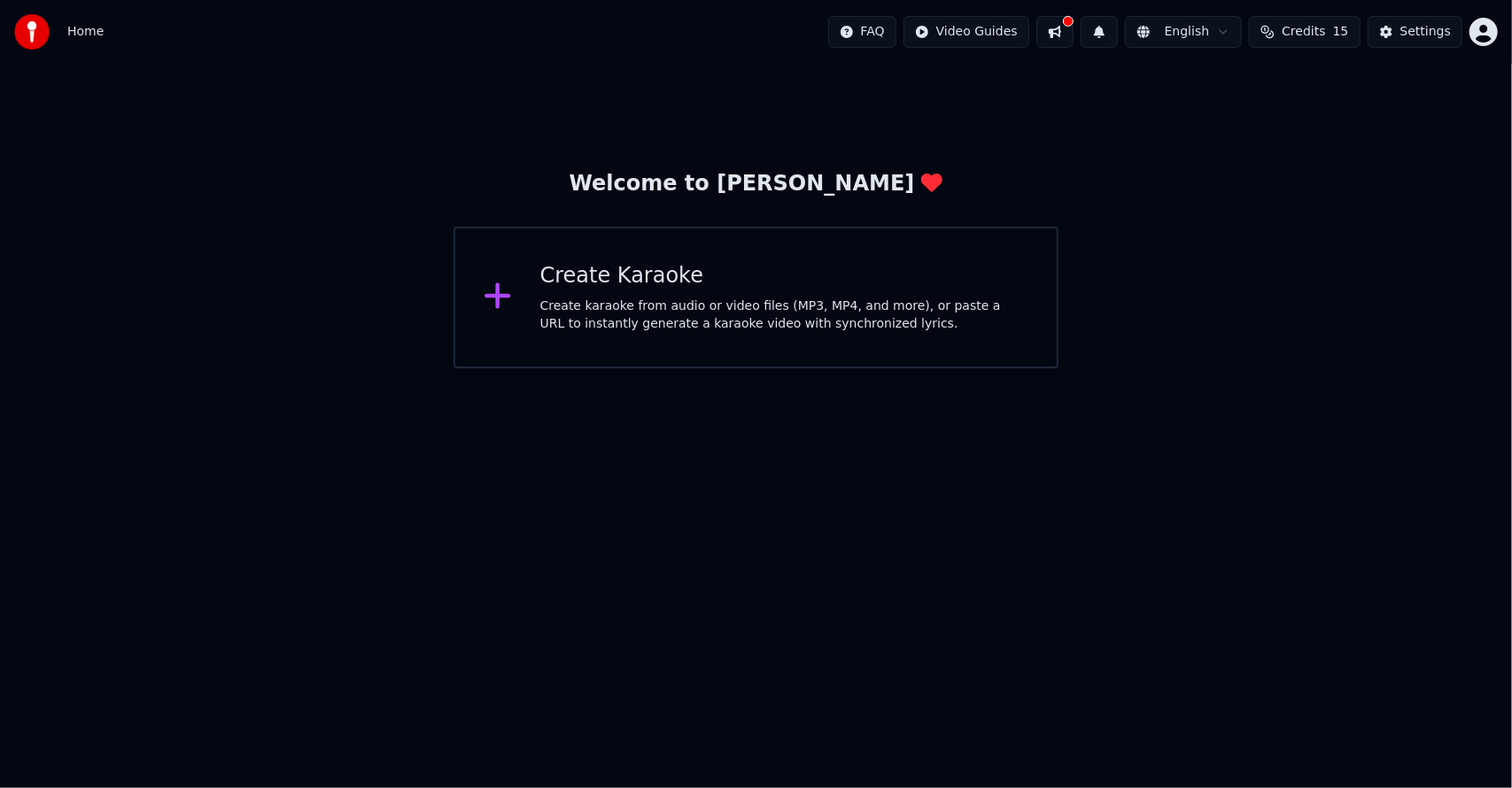
click at [1073, 29] on button at bounding box center [1054, 32] width 37 height 32
click at [591, 331] on div "Create karaoke from audio or video files (MP3, MP4, and more), or paste a URL t…" at bounding box center [784, 315] width 488 height 36
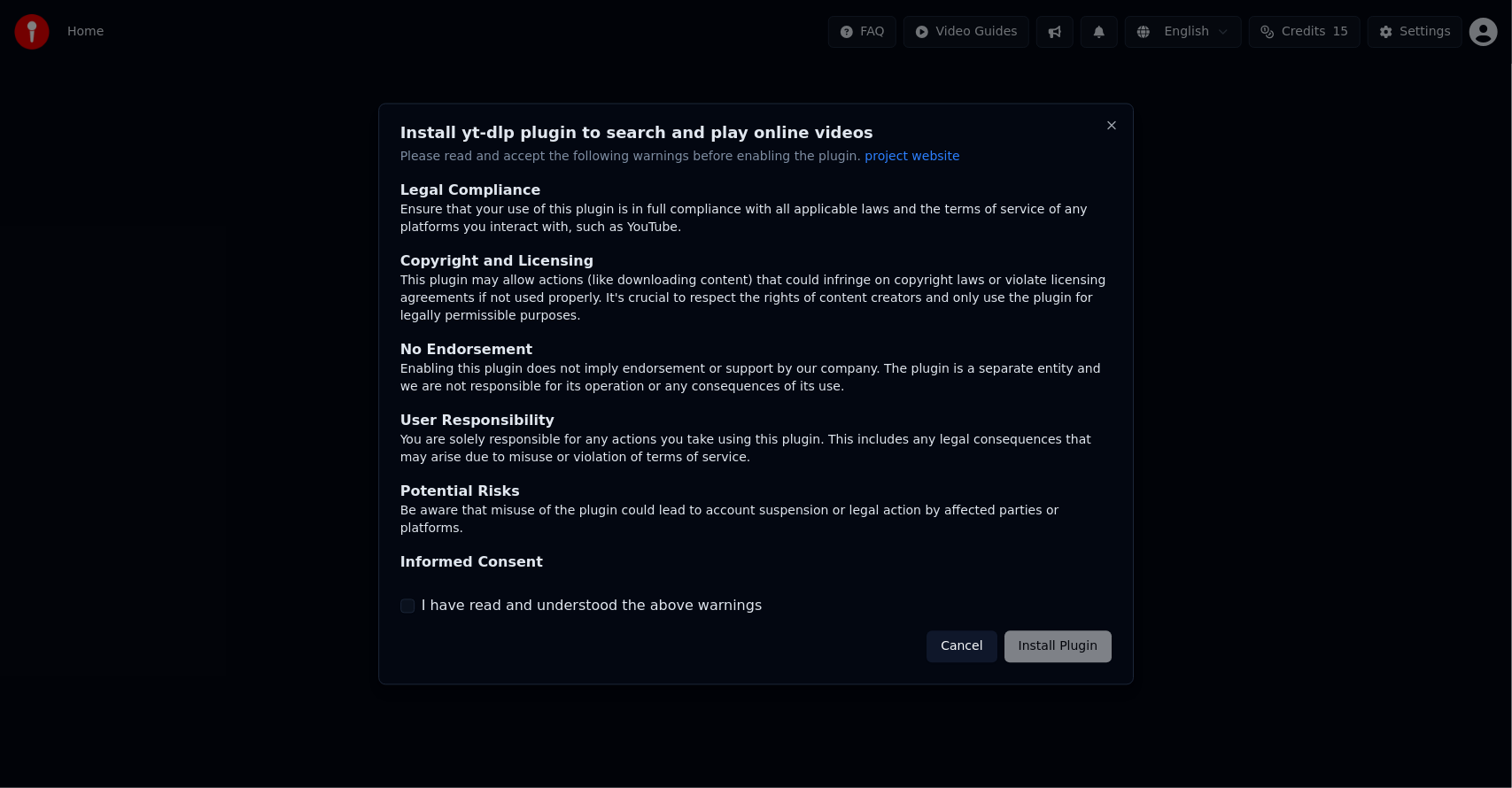
drag, startPoint x: 1082, startPoint y: 646, endPoint x: 1004, endPoint y: 623, distance: 81.3
click at [1079, 647] on div "Cancel Install Plugin" at bounding box center [1019, 646] width 185 height 32
click at [1046, 651] on div "Cancel Install Plugin" at bounding box center [1019, 646] width 185 height 32
click at [413, 607] on button "I have read and understood the above warnings" at bounding box center [407, 606] width 14 height 14
click at [1061, 635] on button "Install Plugin" at bounding box center [1058, 646] width 108 height 32
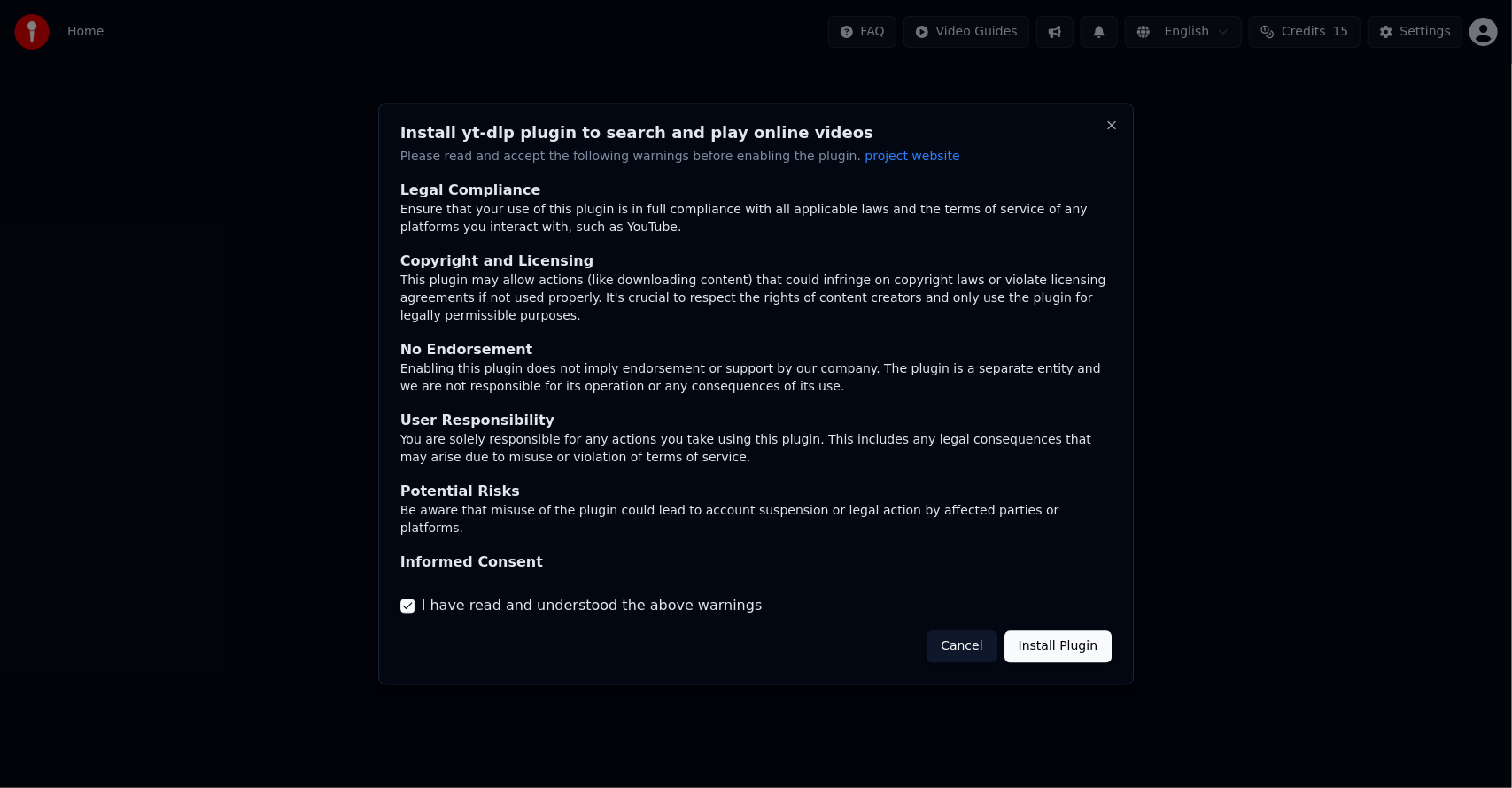
click at [1045, 648] on button "Install Plugin" at bounding box center [1058, 646] width 108 height 32
click at [1081, 654] on button "Install Plugin" at bounding box center [1058, 646] width 108 height 32
click at [1081, 654] on div "Cancel Install Plugin" at bounding box center [1008, 646] width 206 height 32
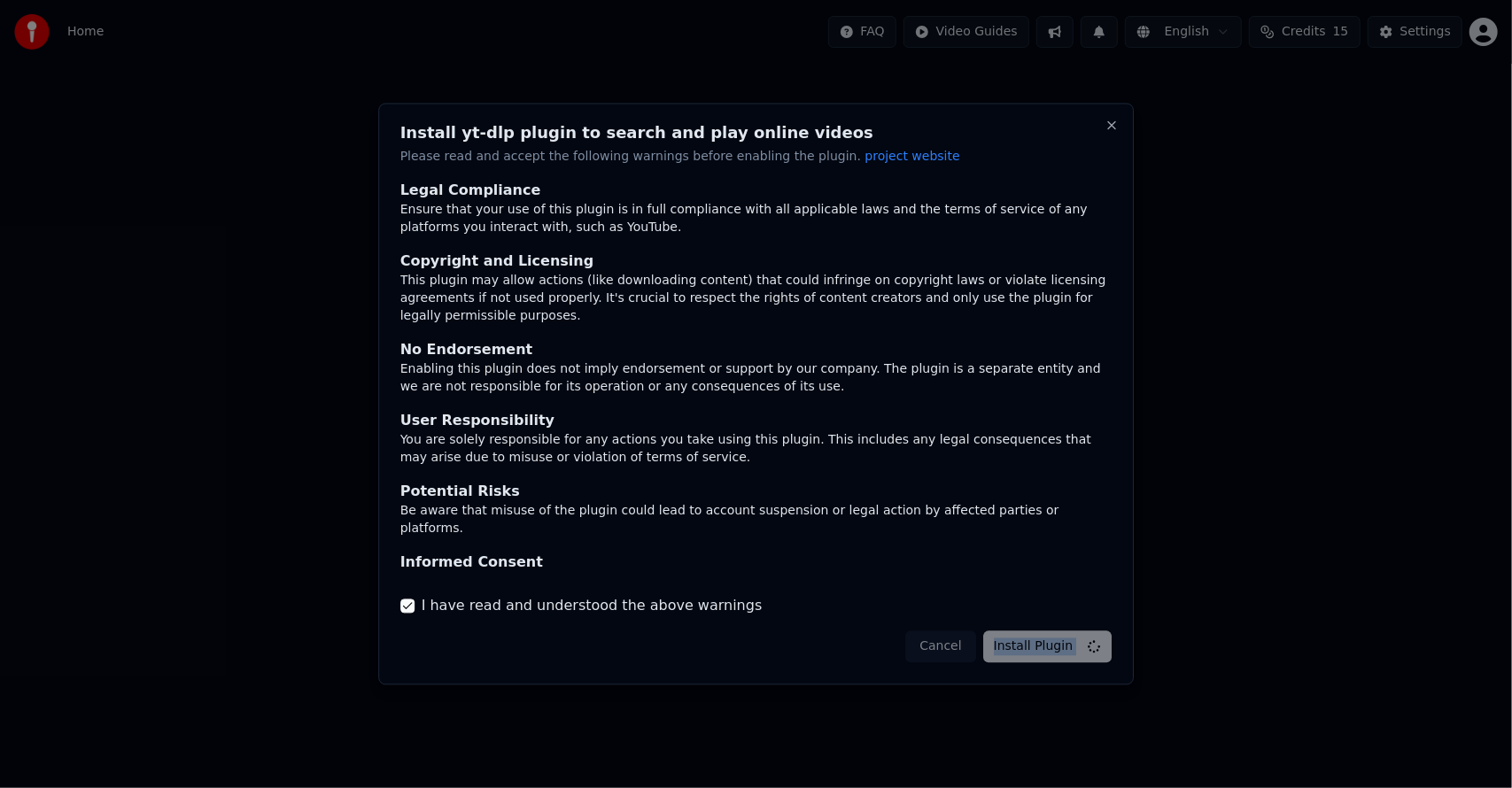
click at [1080, 654] on div "Cancel Install Plugin" at bounding box center [1008, 646] width 206 height 32
click at [1071, 652] on button "Install Plugin" at bounding box center [1058, 646] width 108 height 32
click at [1114, 120] on button "Close" at bounding box center [1111, 126] width 14 height 14
click at [1111, 126] on button "Close" at bounding box center [1111, 126] width 14 height 14
drag, startPoint x: 955, startPoint y: 637, endPoint x: 994, endPoint y: 496, distance: 146.3
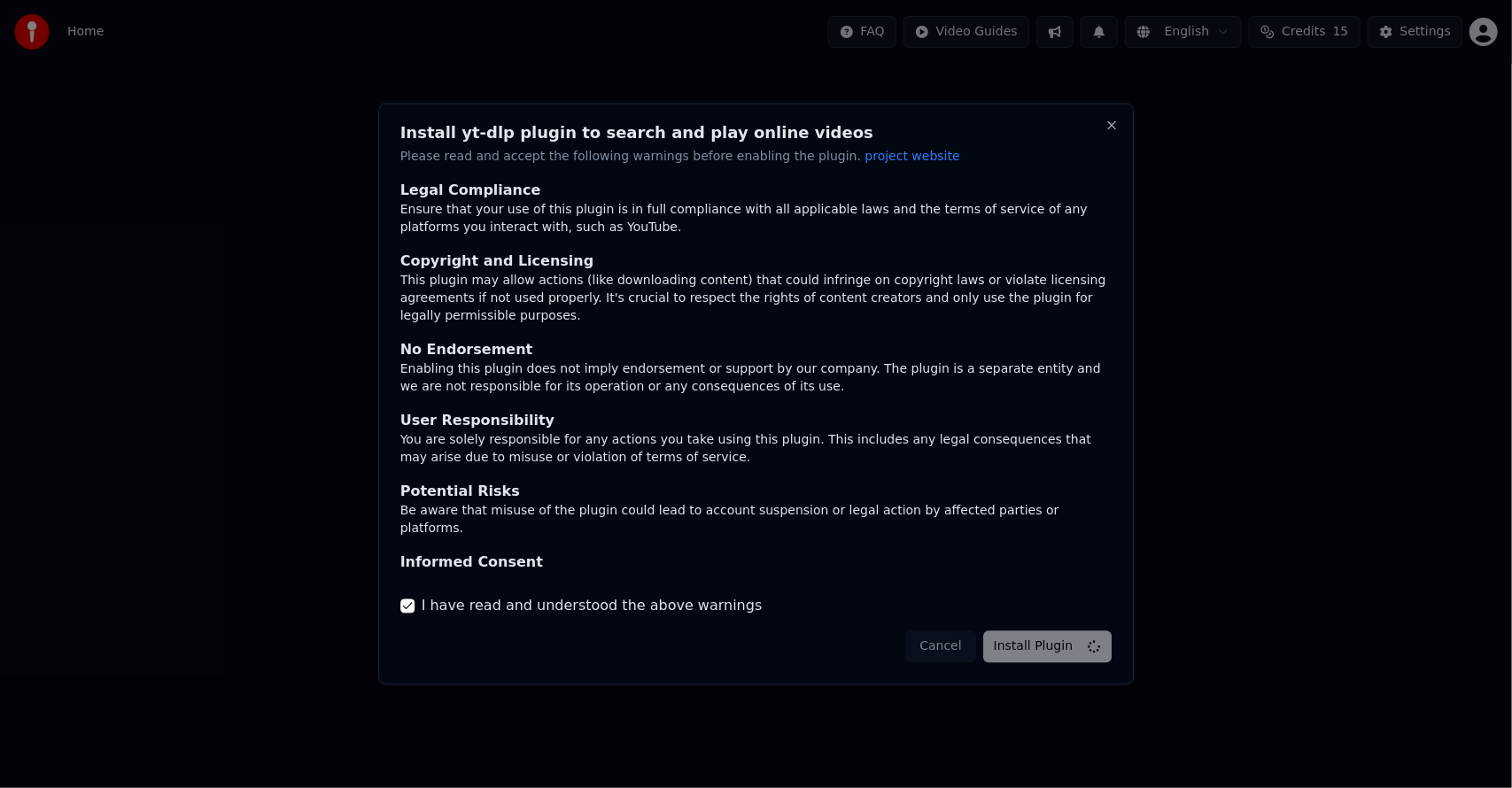
click at [955, 634] on div "Cancel Install Plugin" at bounding box center [1008, 646] width 206 height 32
